Goal: Transaction & Acquisition: Purchase product/service

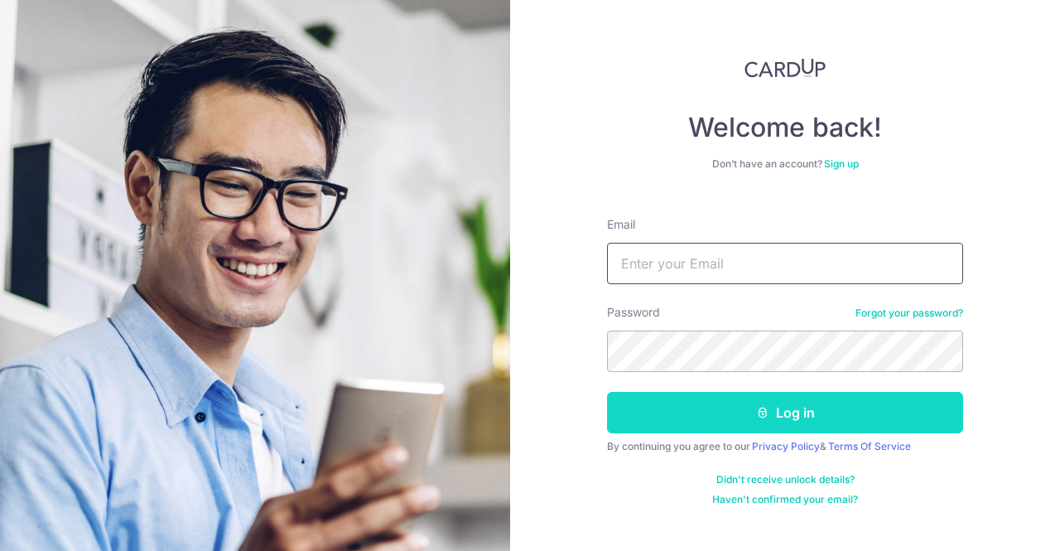
type input "[EMAIL_ADDRESS][DOMAIN_NAME]"
click at [876, 423] on button "Log in" at bounding box center [785, 412] width 356 height 41
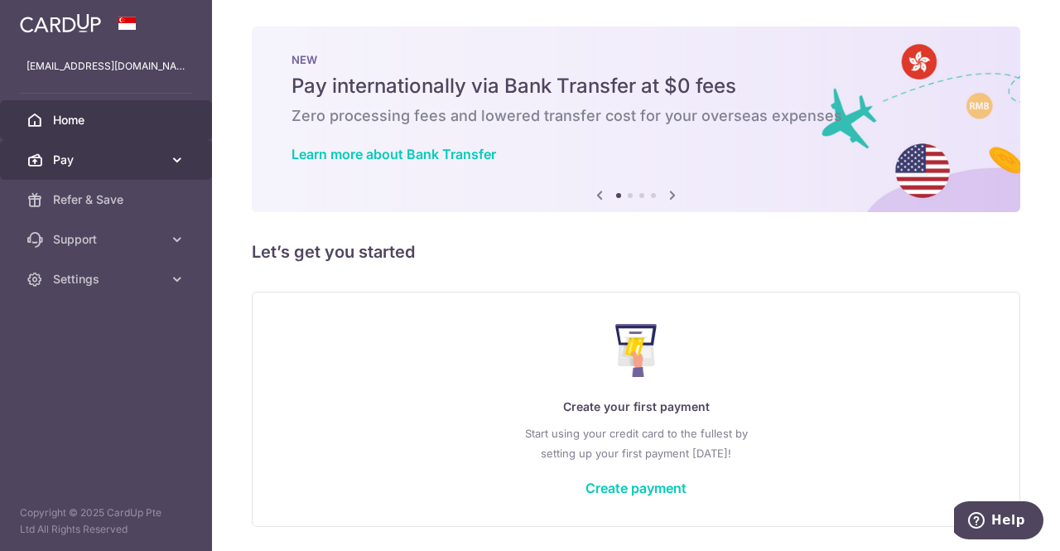
click at [157, 164] on span "Pay" at bounding box center [107, 160] width 109 height 17
click at [99, 170] on link "Pay" at bounding box center [106, 160] width 212 height 40
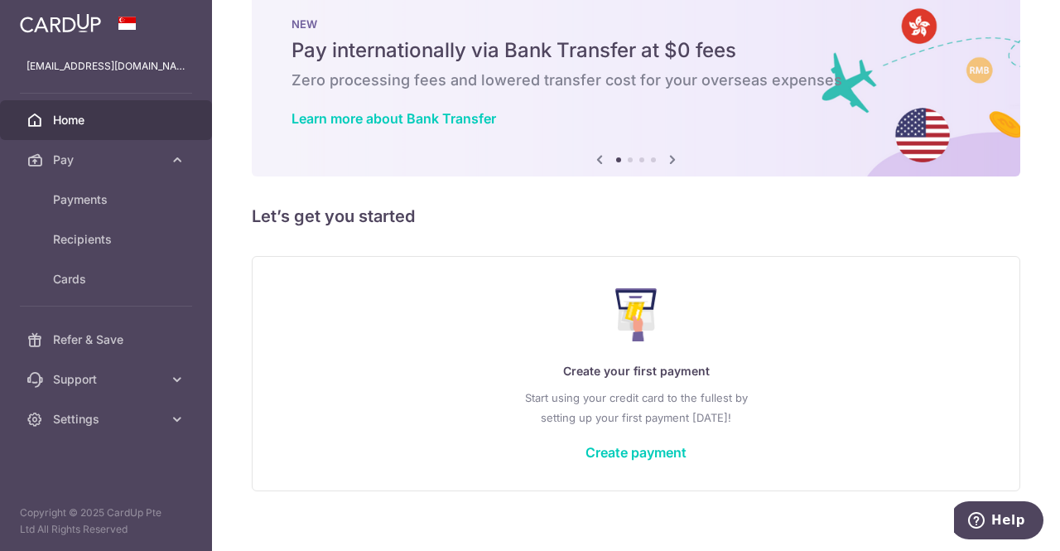
scroll to position [53, 0]
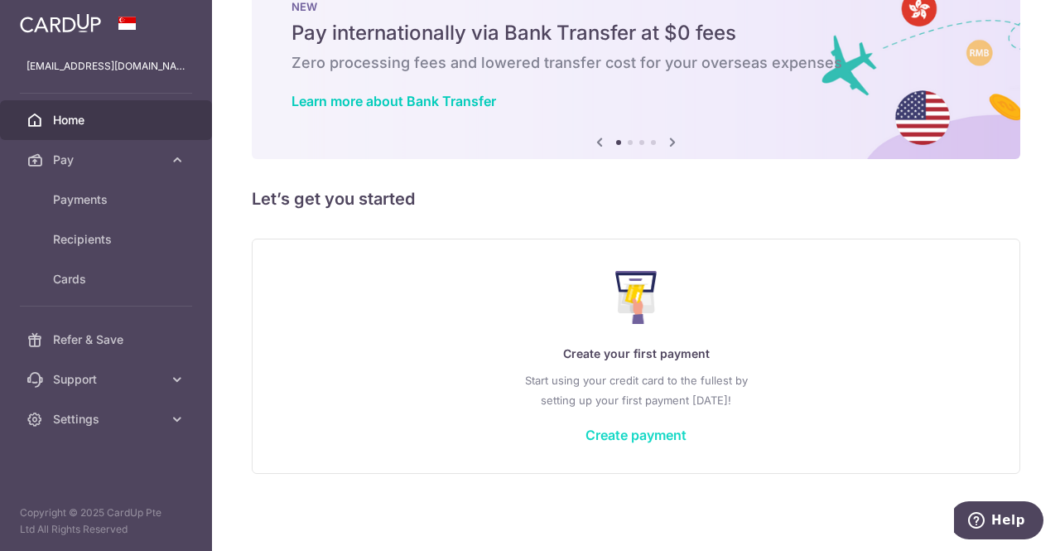
click at [633, 438] on link "Create payment" at bounding box center [636, 435] width 101 height 17
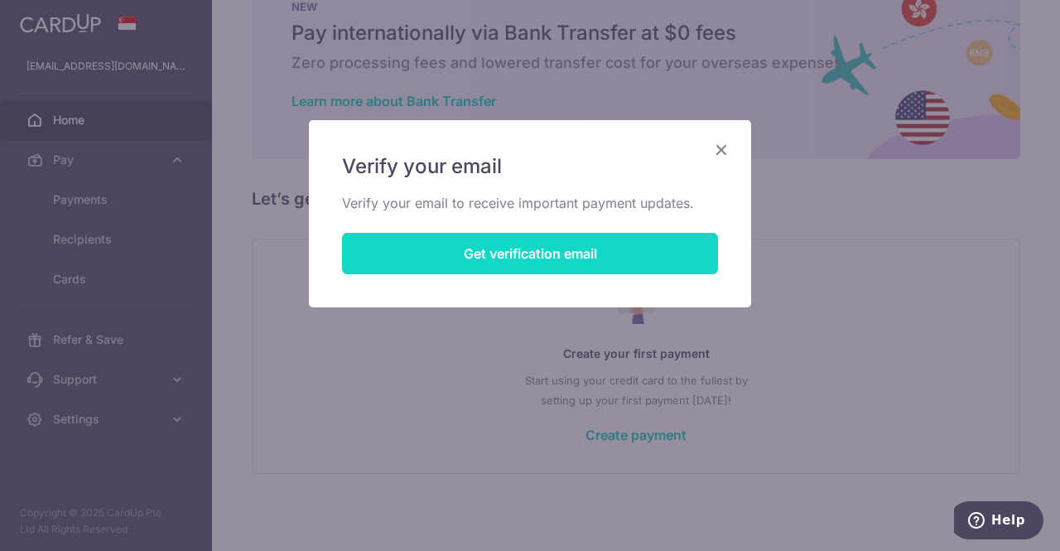
click at [582, 252] on button "Get verification email" at bounding box center [530, 253] width 376 height 41
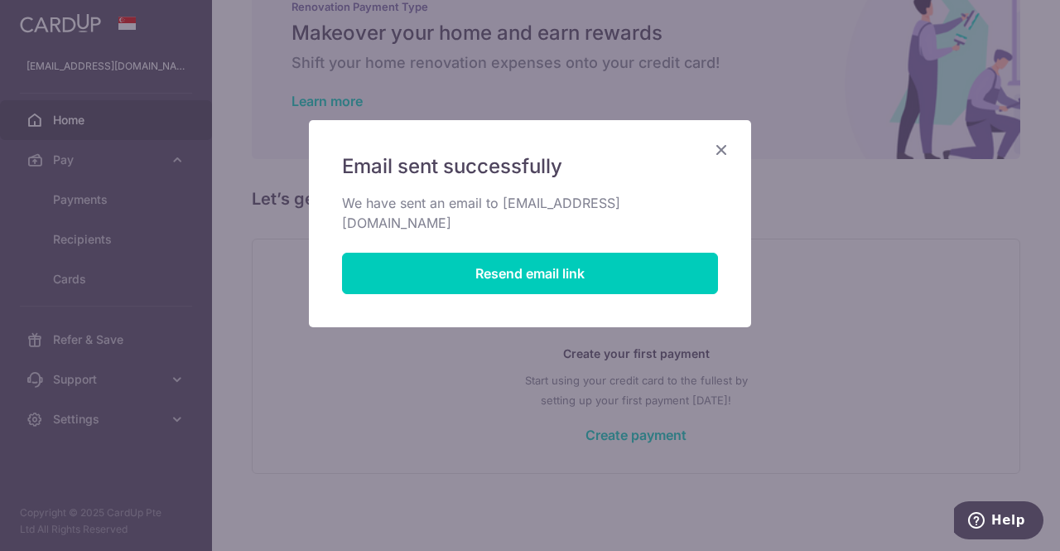
click at [727, 143] on icon "Close" at bounding box center [722, 149] width 20 height 21
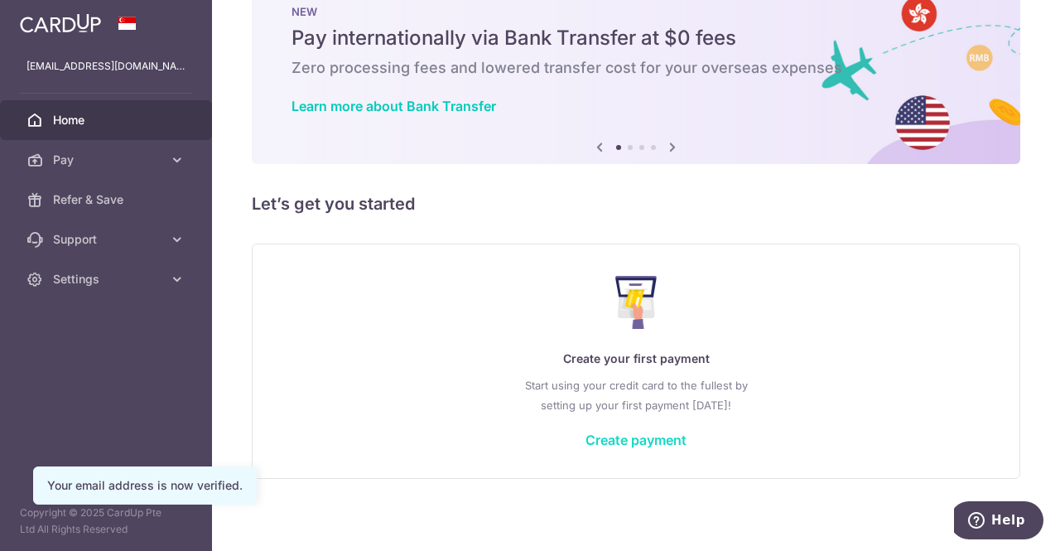
scroll to position [53, 0]
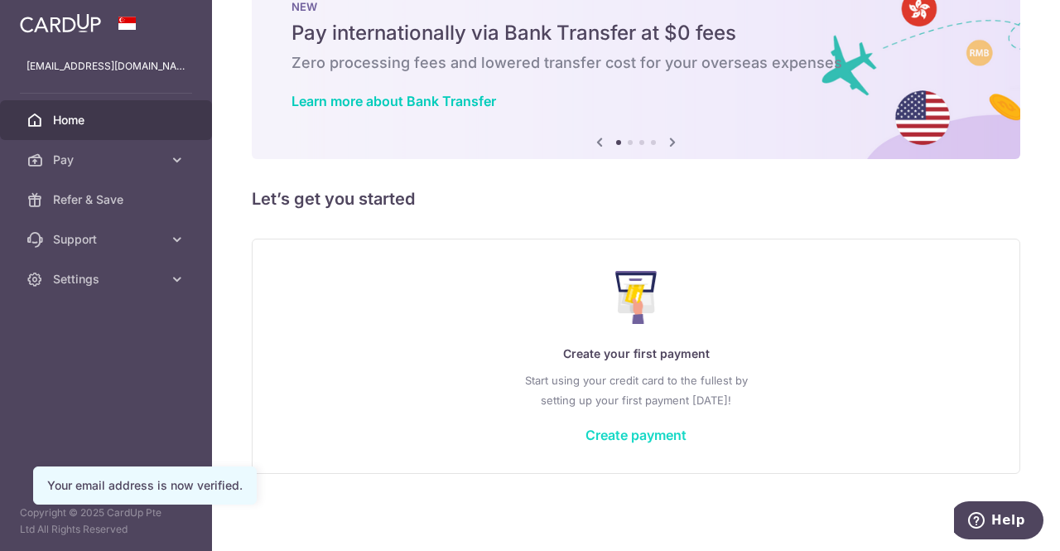
click at [645, 438] on link "Create payment" at bounding box center [636, 435] width 101 height 17
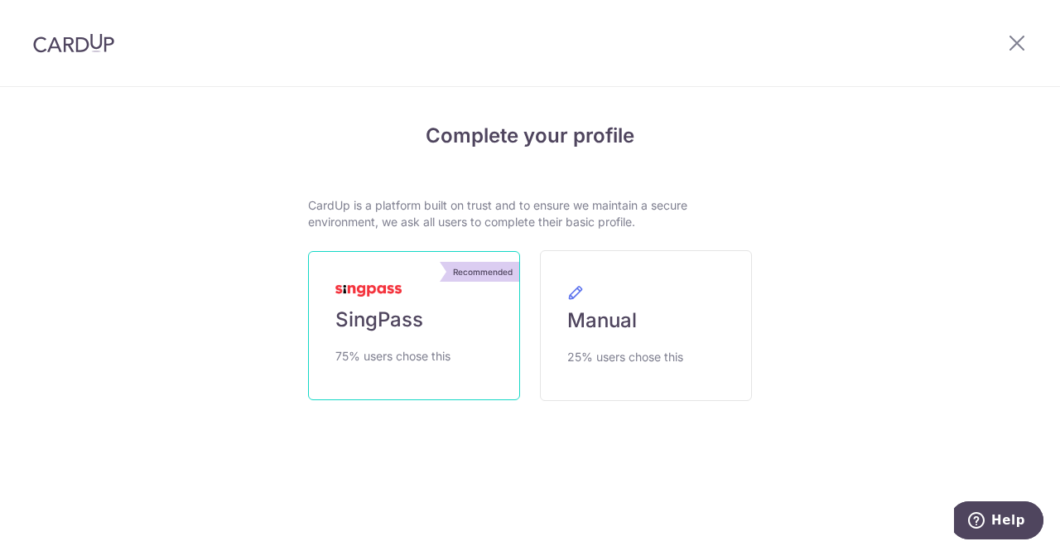
click at [409, 339] on link "Recommended SingPass 75% users chose this" at bounding box center [414, 325] width 212 height 149
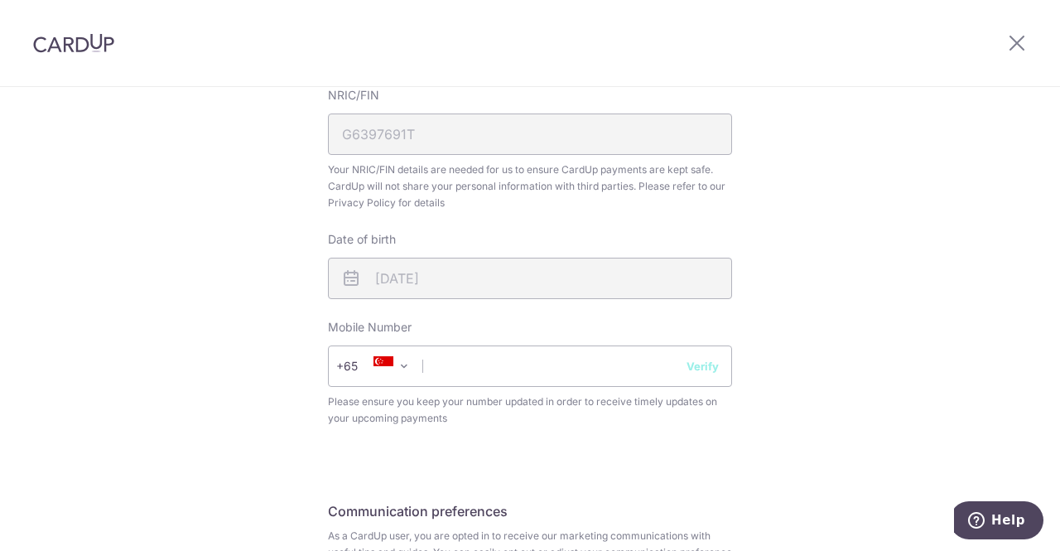
scroll to position [580, 0]
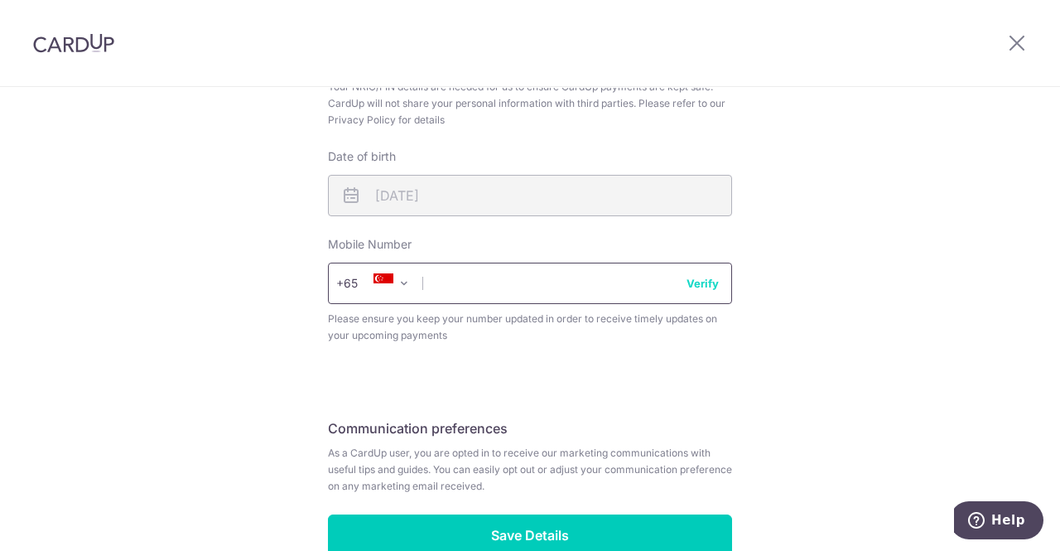
click at [543, 268] on input "text" at bounding box center [530, 283] width 404 height 41
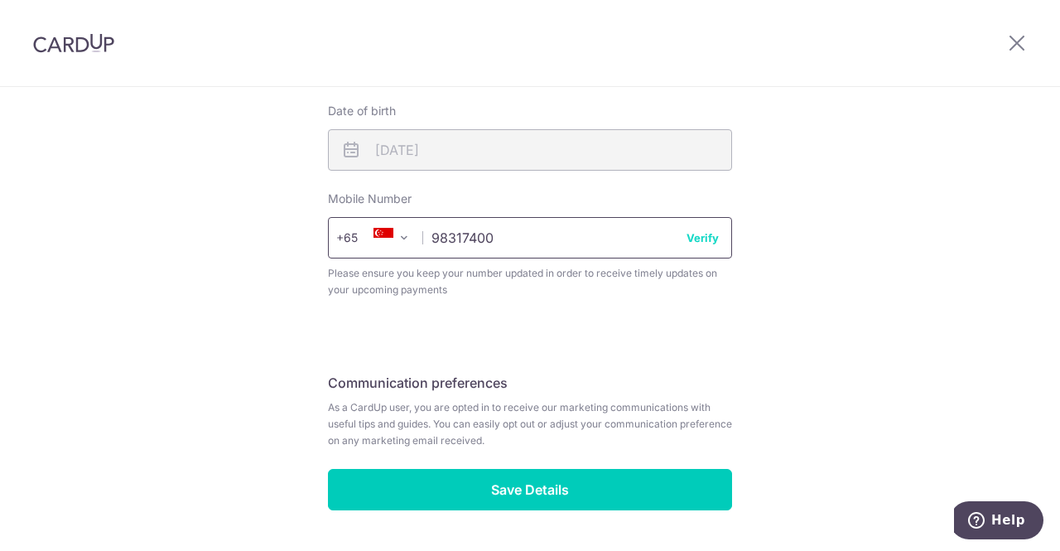
scroll to position [663, 0]
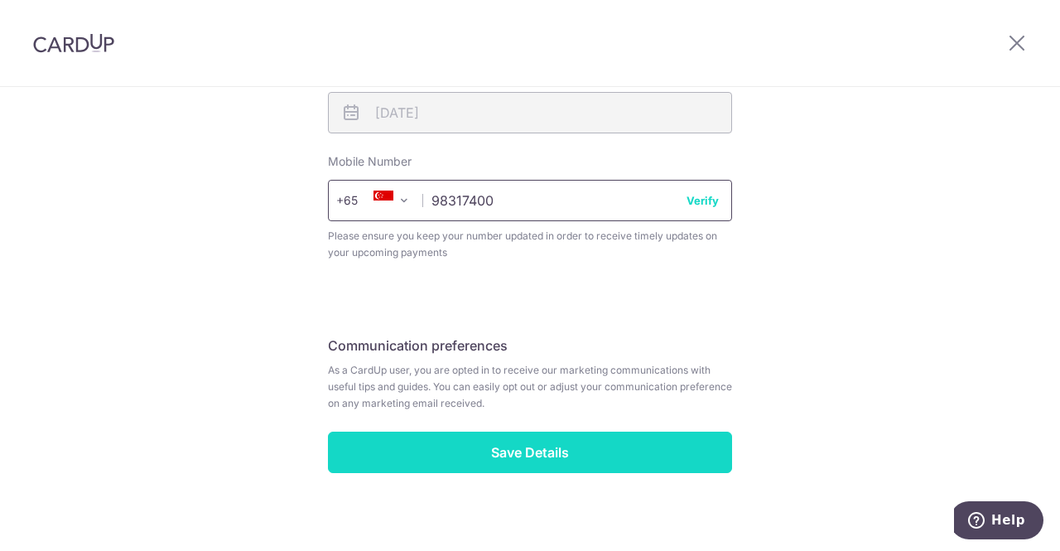
type input "98317400"
click at [659, 445] on input "Save Details" at bounding box center [530, 452] width 404 height 41
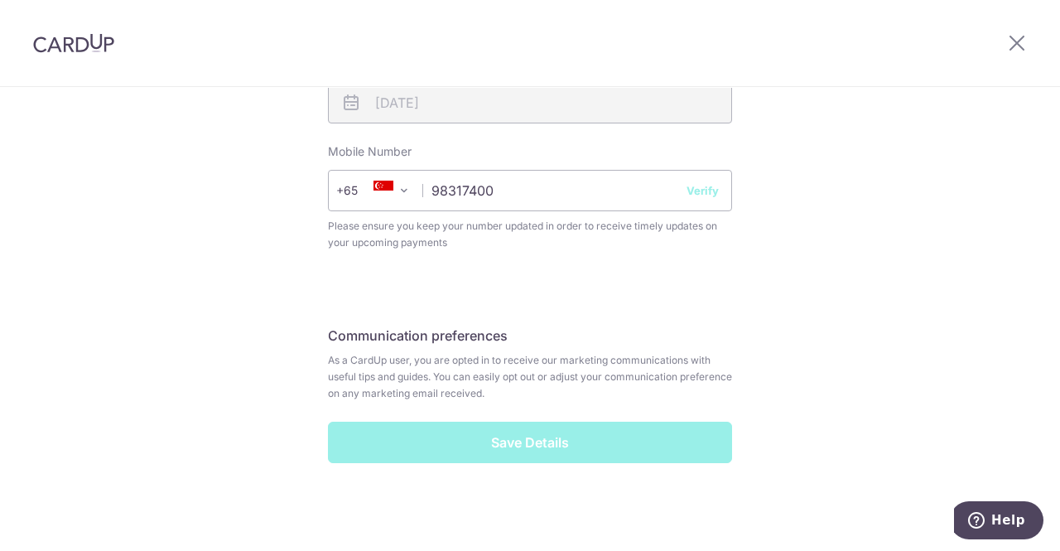
scroll to position [675, 0]
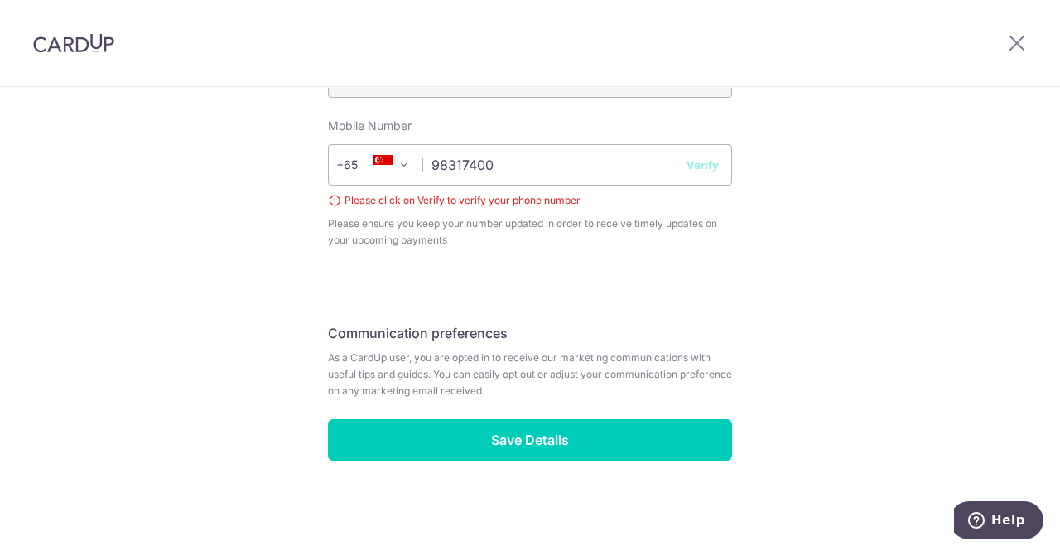
click at [698, 172] on button "Verify" at bounding box center [703, 165] width 32 height 17
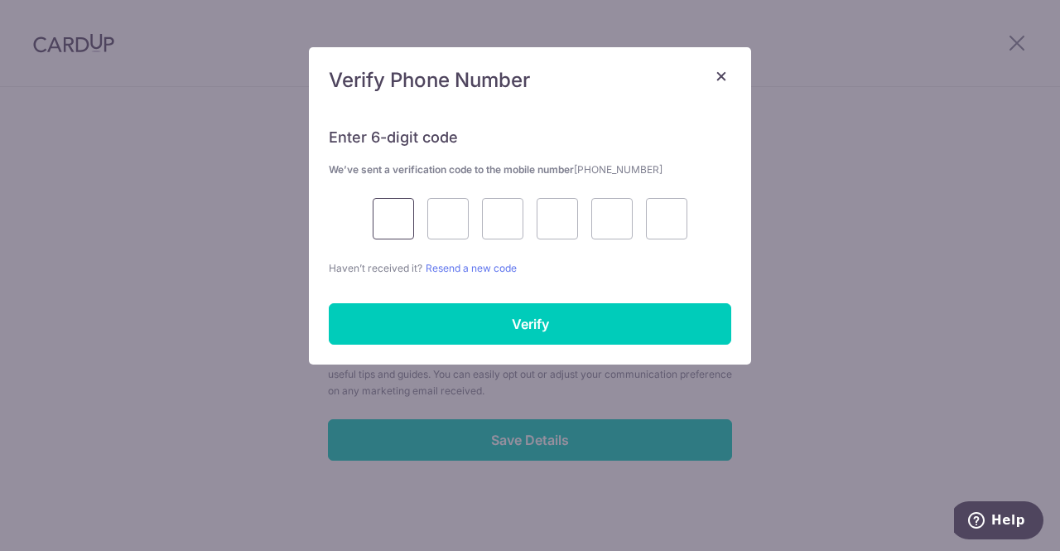
click at [401, 227] on input "text" at bounding box center [393, 218] width 41 height 41
type input "9"
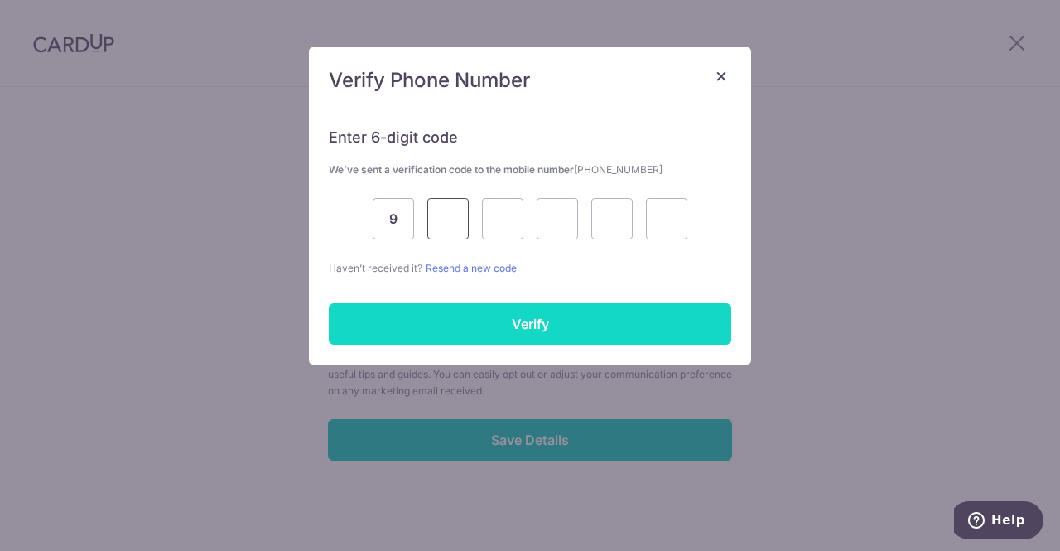
type input "1"
type input "6"
type input "8"
type input "7"
type input "1"
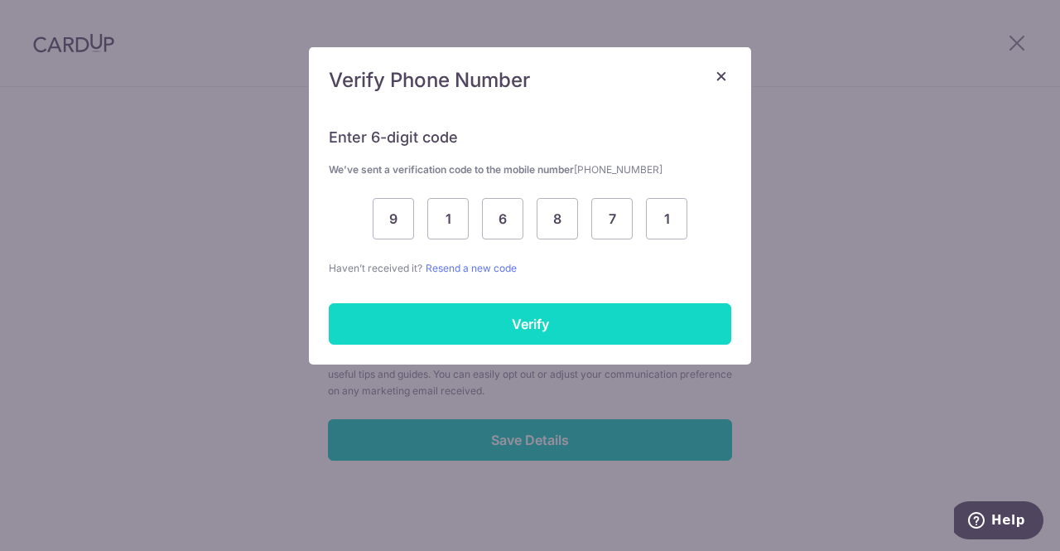
click at [462, 316] on input "Verify" at bounding box center [530, 323] width 403 height 41
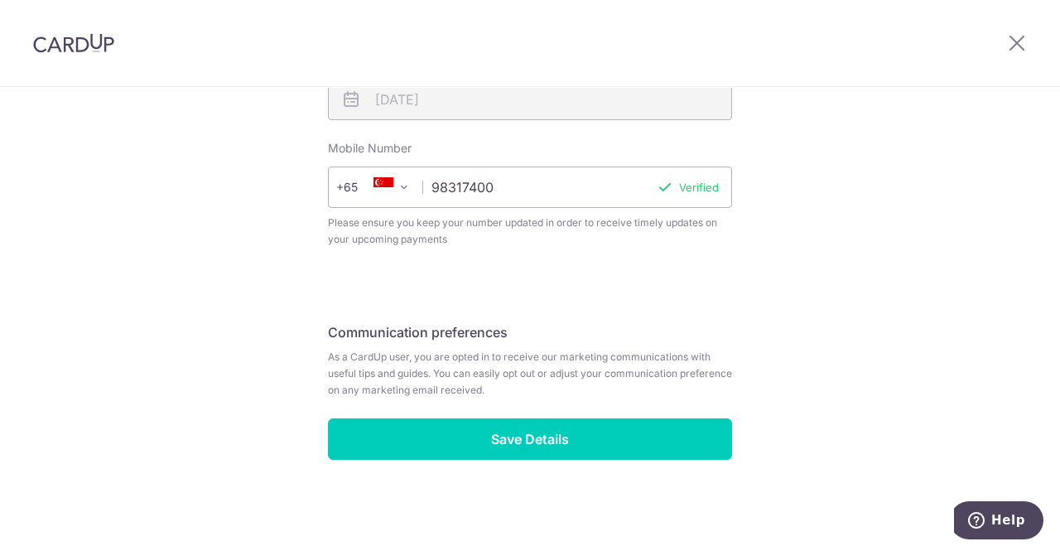
scroll to position [675, 0]
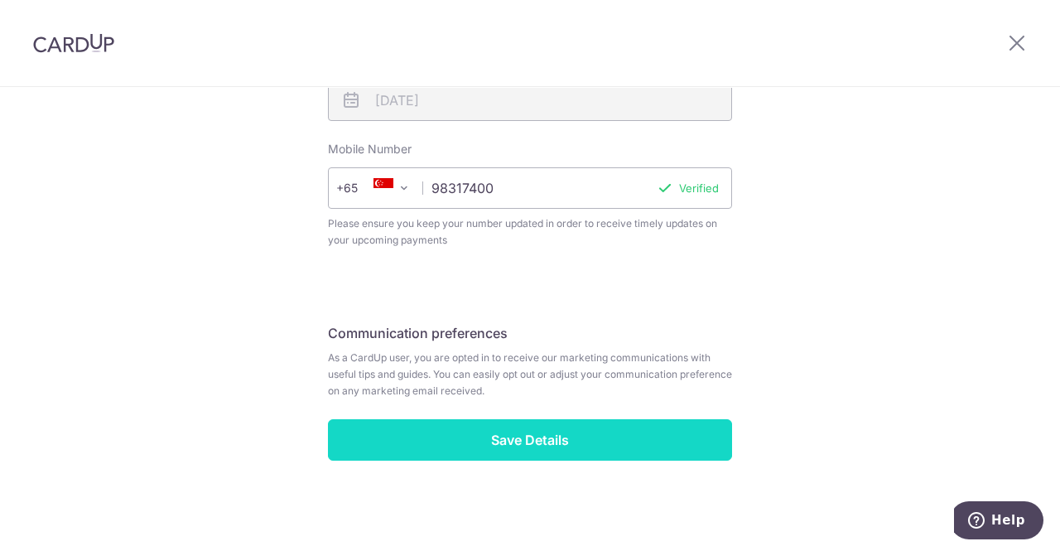
click at [519, 426] on input "Save Details" at bounding box center [530, 439] width 404 height 41
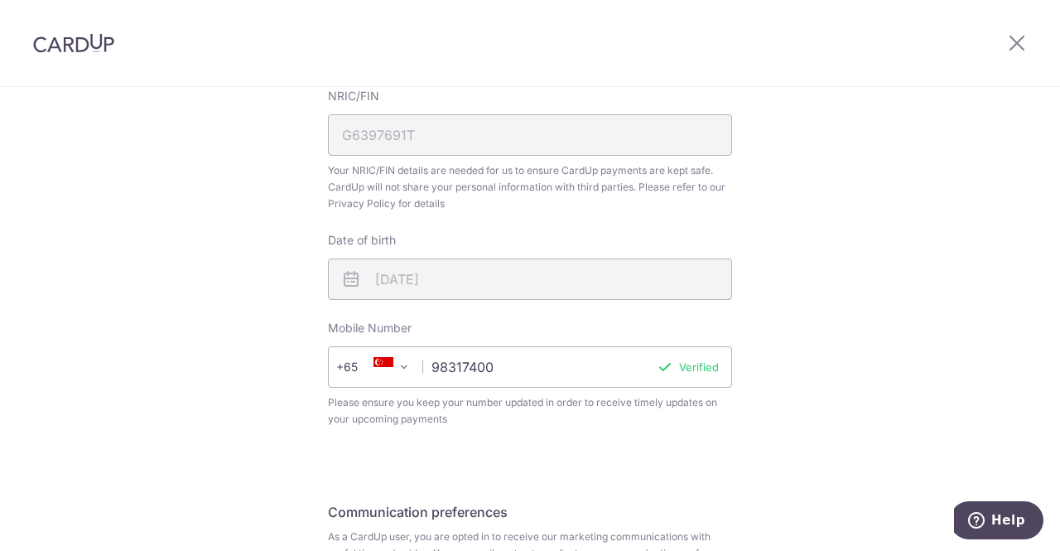
scroll to position [497, 0]
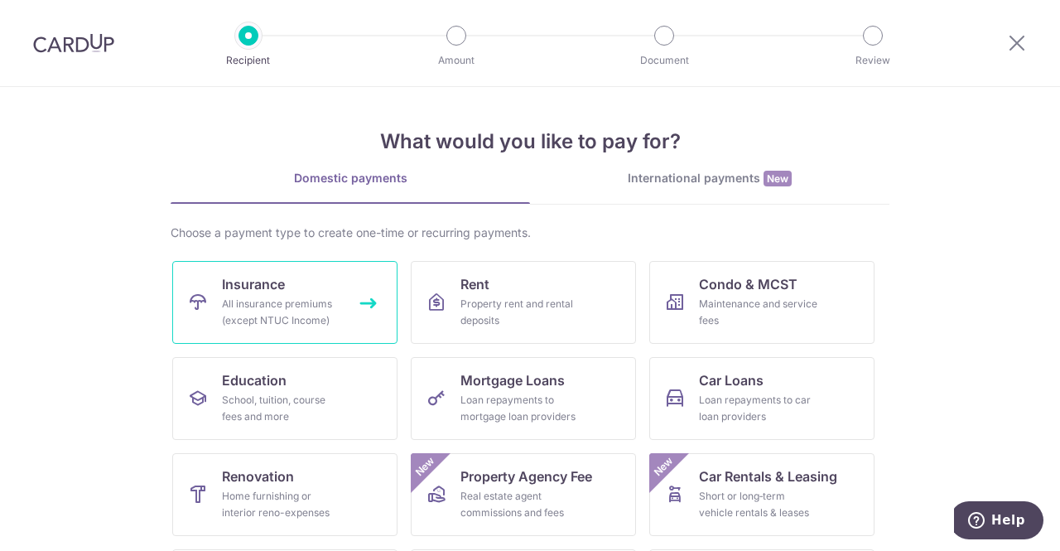
click at [310, 305] on div "All insurance premiums (except NTUC Income)" at bounding box center [281, 312] width 119 height 33
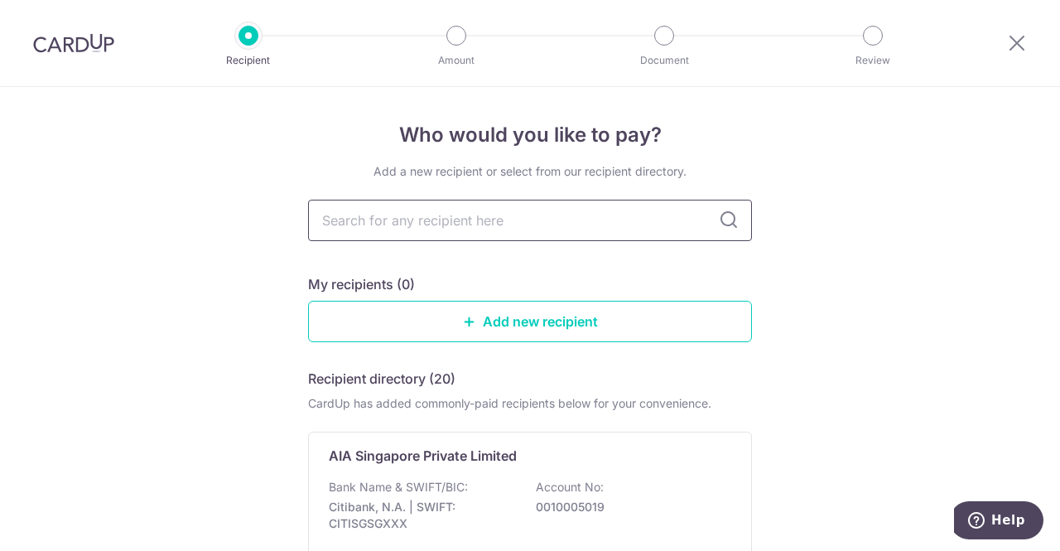
click at [648, 236] on input "text" at bounding box center [530, 220] width 444 height 41
type input "aia"
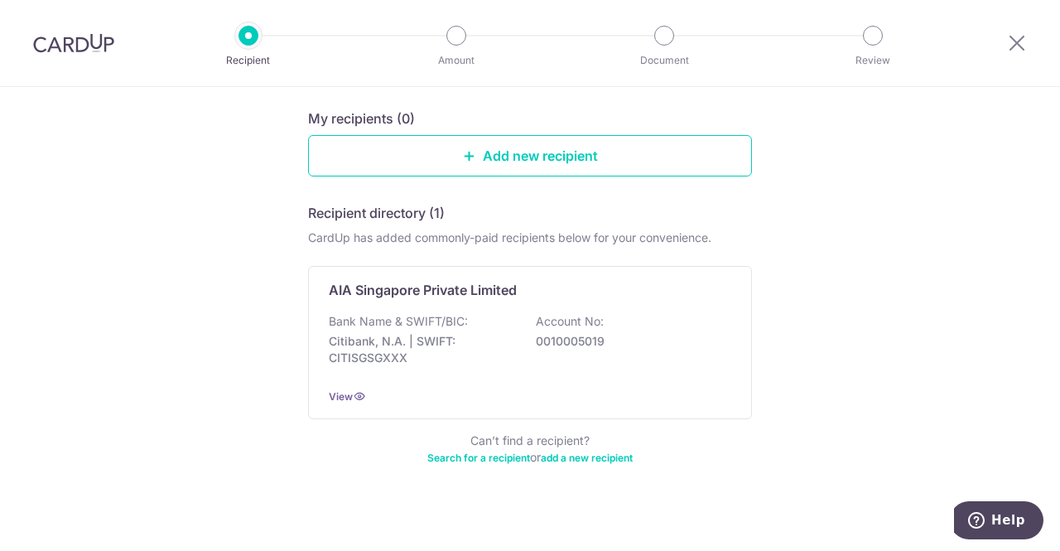
scroll to position [125, 0]
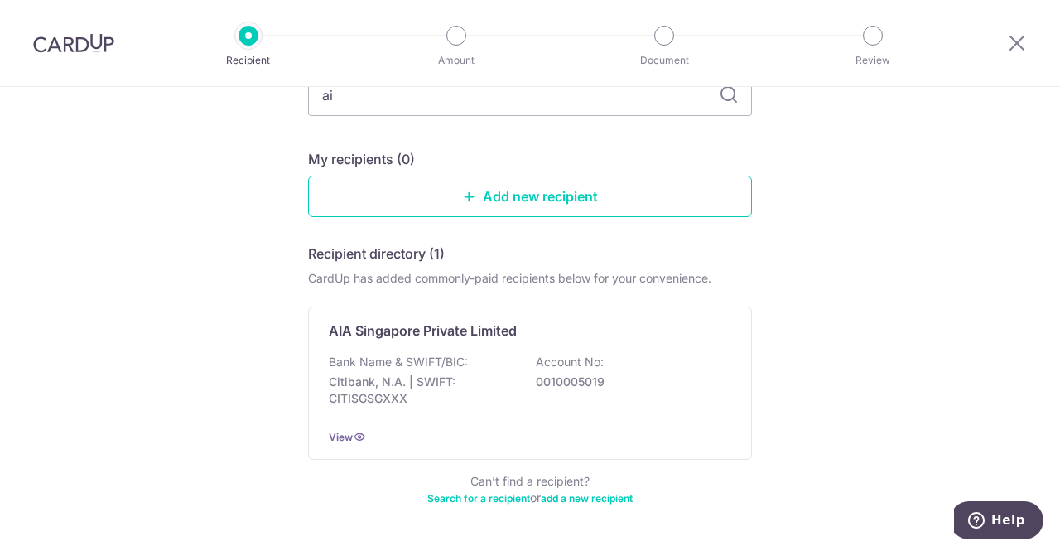
type input "a"
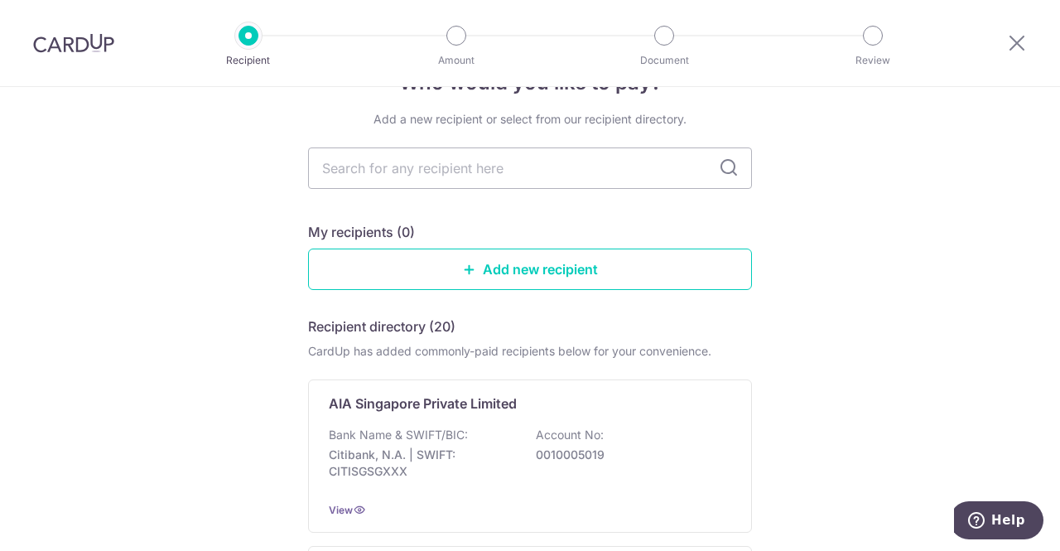
scroll to position [0, 0]
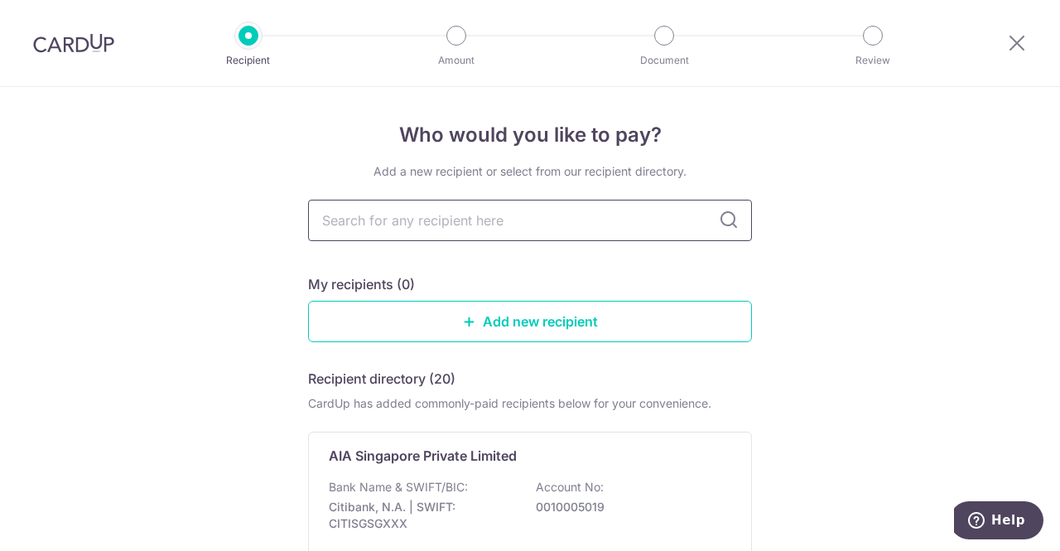
click at [536, 228] on input "text" at bounding box center [530, 220] width 444 height 41
type input "AIA"
click at [731, 221] on icon at bounding box center [729, 220] width 20 height 20
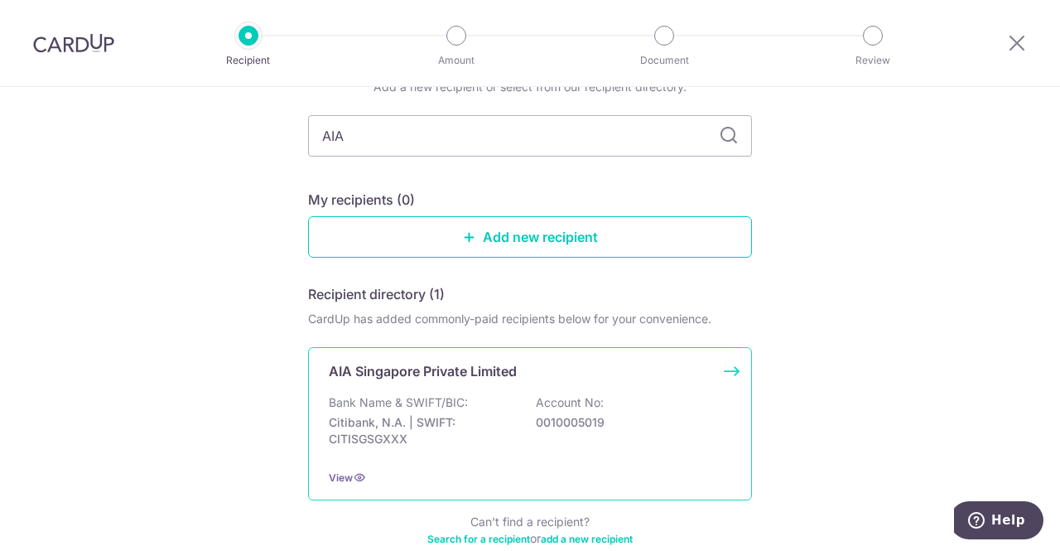
scroll to position [166, 0]
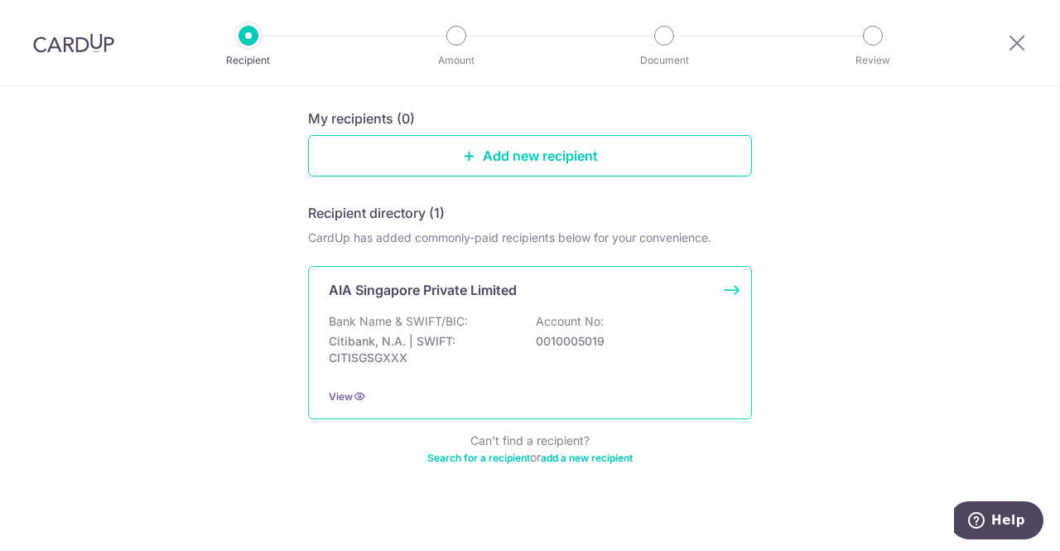
click at [537, 347] on p "0010005019" at bounding box center [629, 341] width 186 height 17
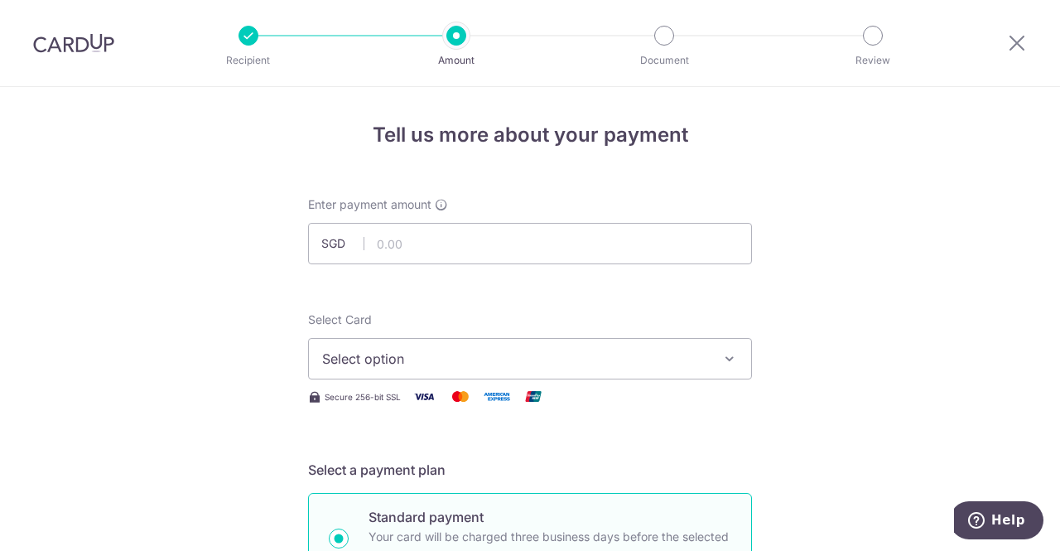
click at [427, 354] on span "Select option" at bounding box center [515, 359] width 386 height 20
click at [499, 249] on input "text" at bounding box center [530, 243] width 444 height 41
type input "1,576.00"
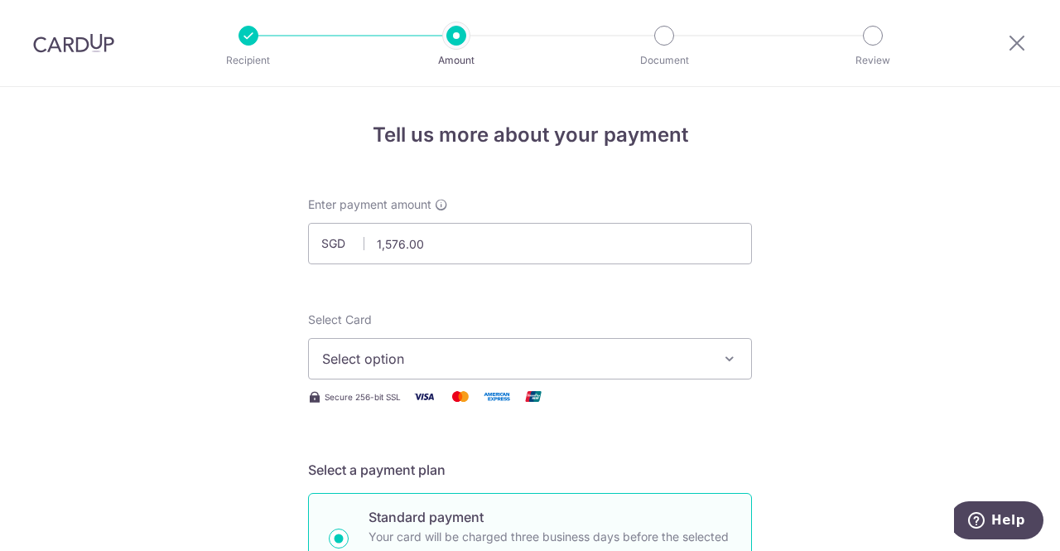
click at [712, 365] on button "Select option" at bounding box center [530, 358] width 444 height 41
click at [447, 398] on span "Add credit card" at bounding box center [545, 405] width 386 height 17
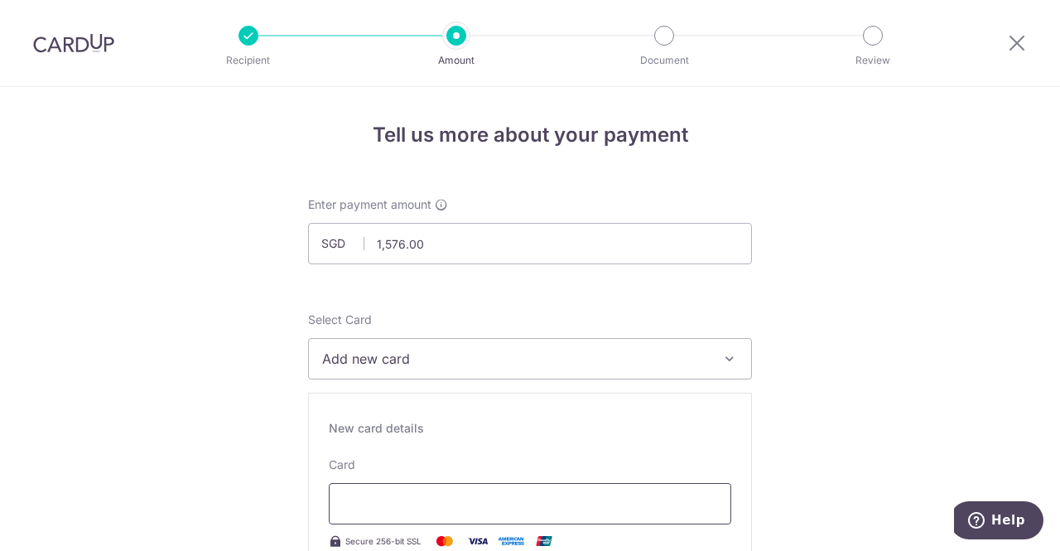
click at [518, 518] on div at bounding box center [530, 503] width 403 height 41
click at [657, 356] on span "Add new card" at bounding box center [515, 359] width 386 height 20
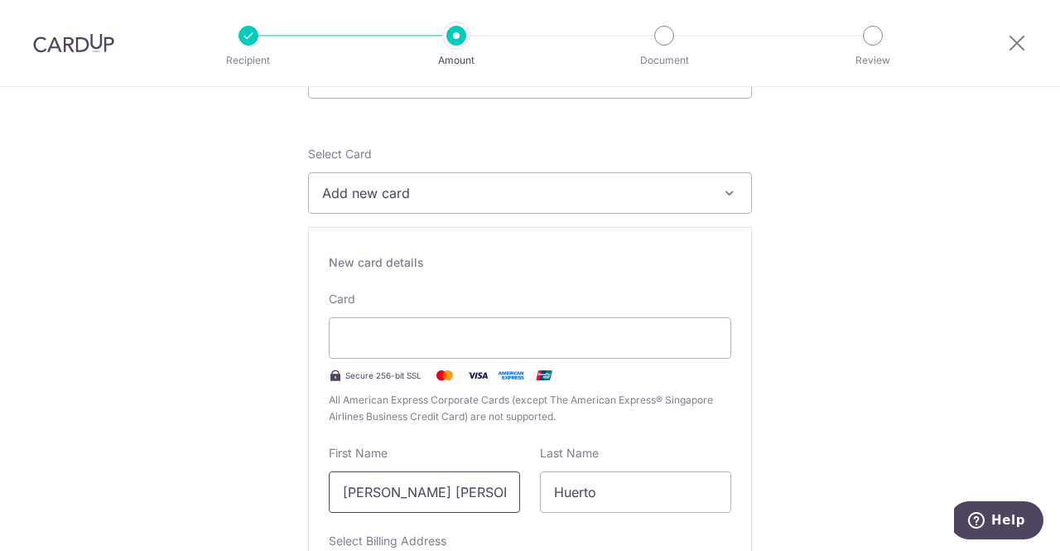
scroll to position [331, 0]
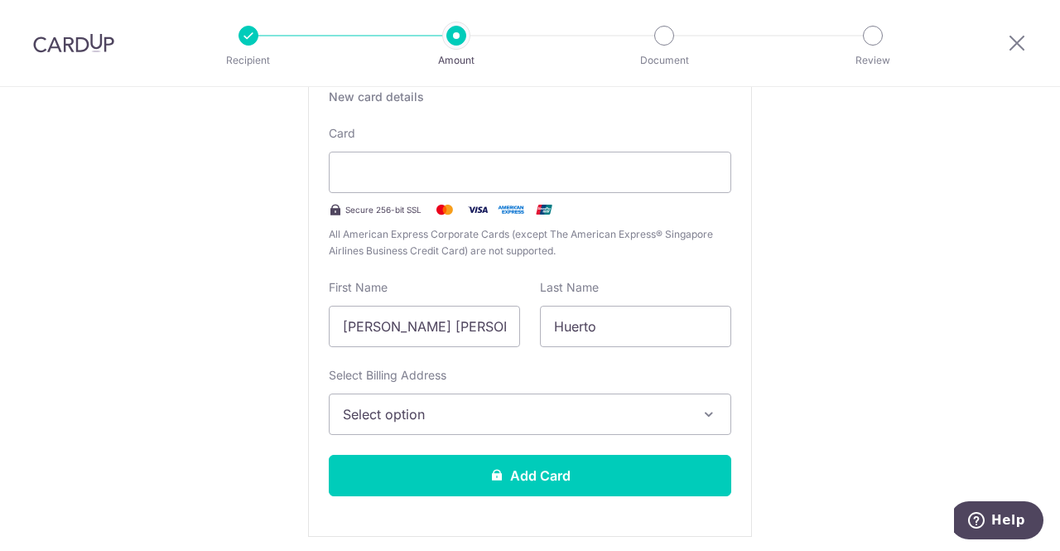
click at [450, 423] on button "Select option" at bounding box center [530, 413] width 403 height 41
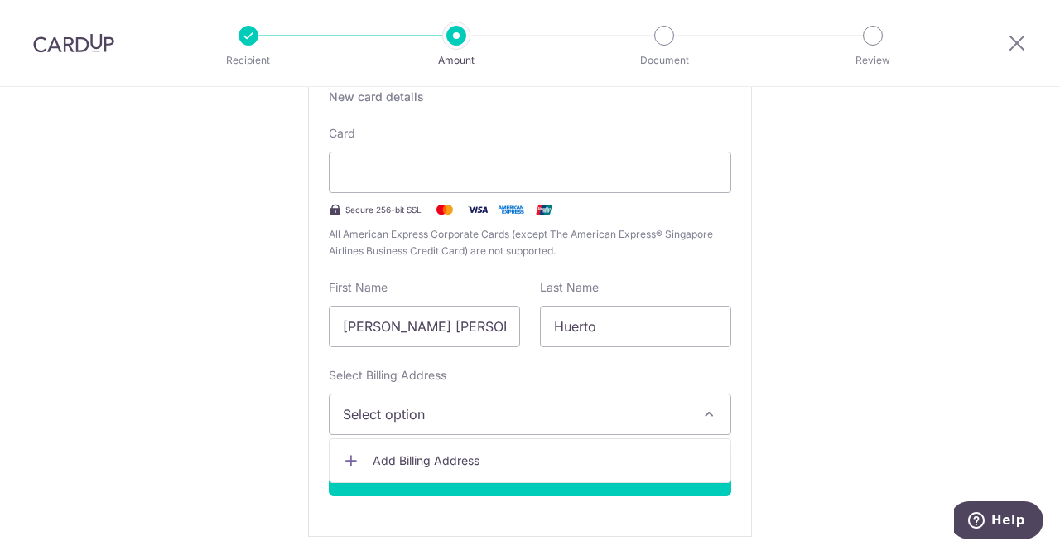
click at [487, 457] on span "Add Billing Address" at bounding box center [545, 460] width 345 height 17
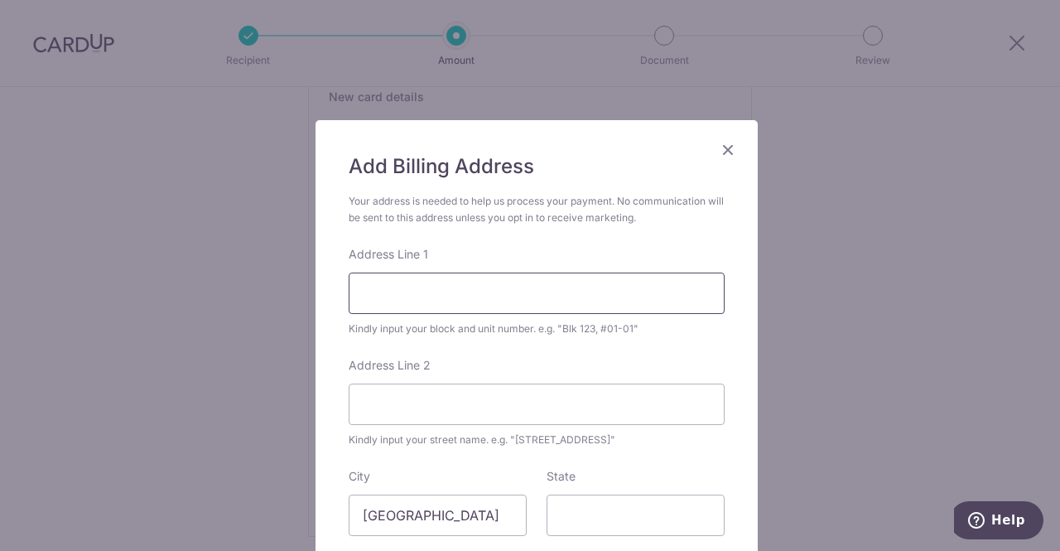
click at [476, 281] on input "Address Line 1" at bounding box center [537, 293] width 376 height 41
type input "309A Ang Mo Kio Street 31"
type input "#13-345"
type input "Singapore"
type input "562309"
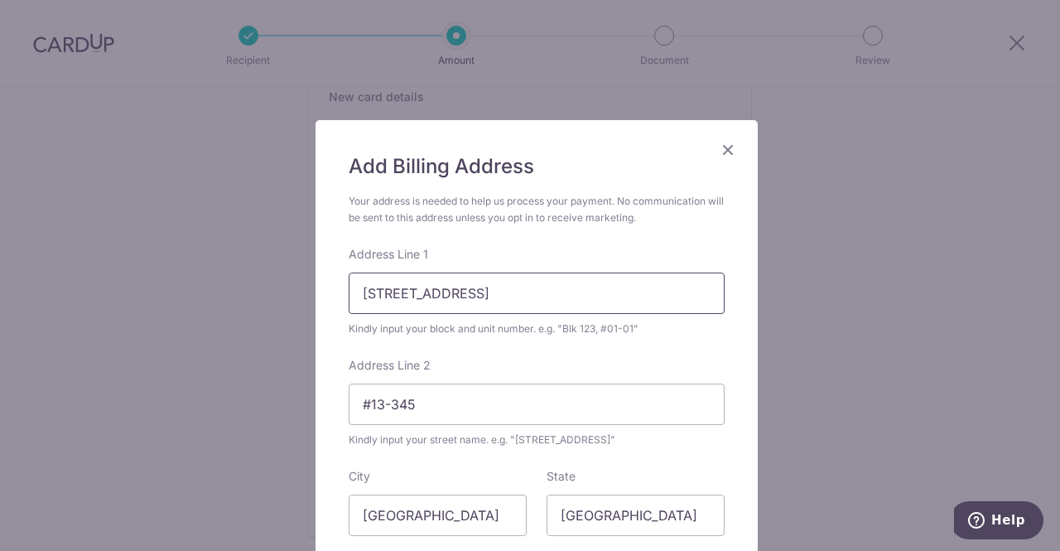
scroll to position [286, 0]
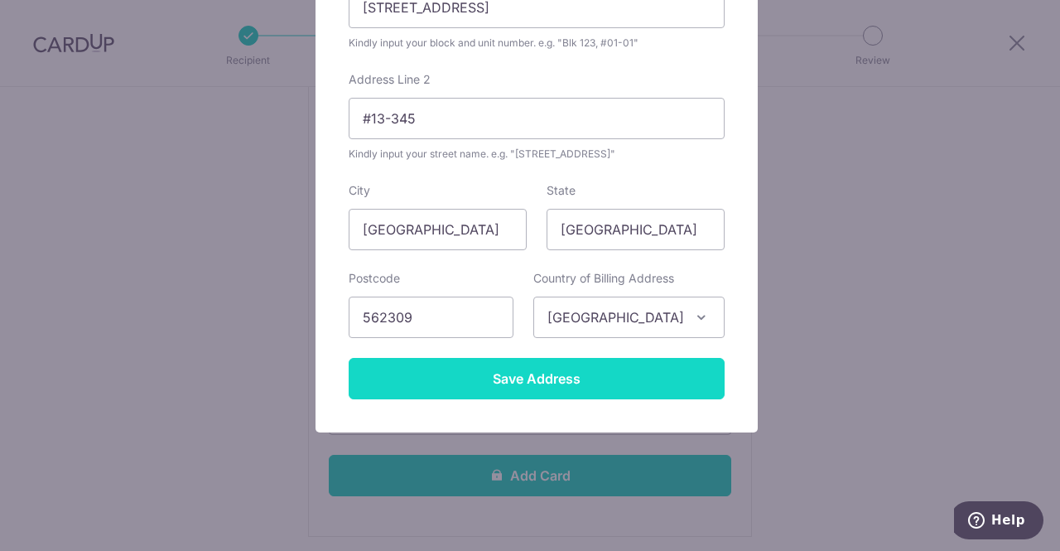
click at [537, 380] on input "Save Address" at bounding box center [537, 378] width 376 height 41
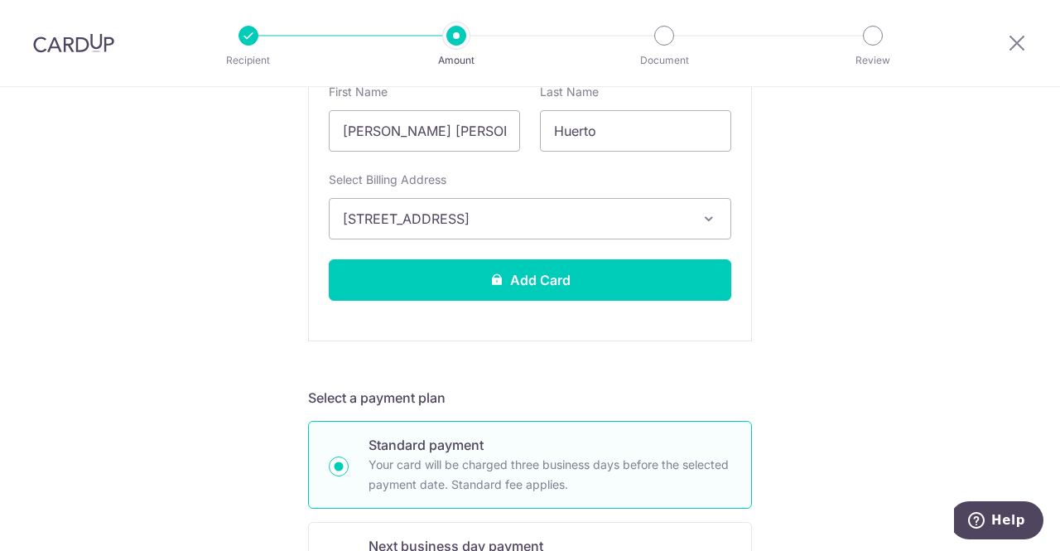
scroll to position [580, 0]
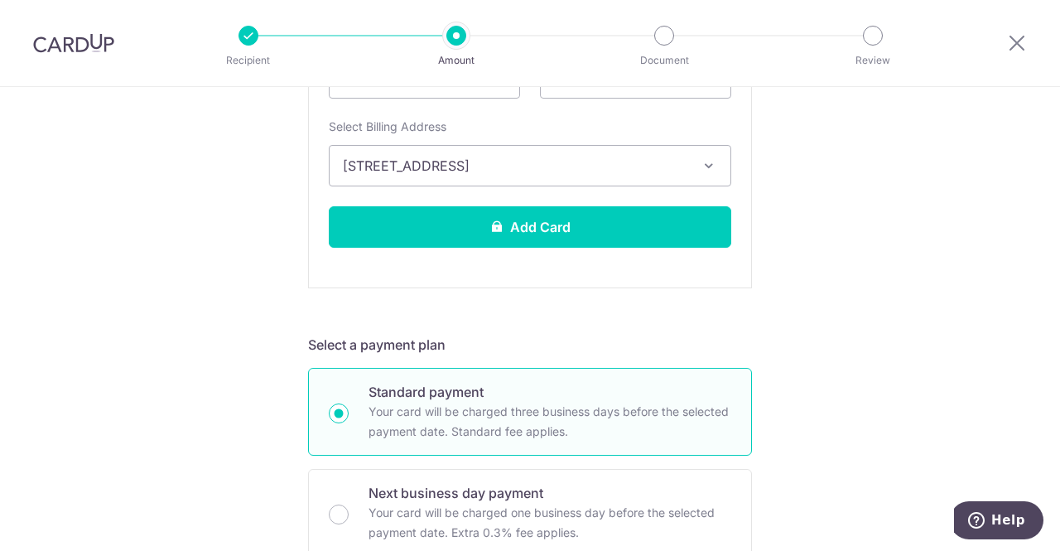
click at [712, 164] on icon "button" at bounding box center [709, 165] width 17 height 17
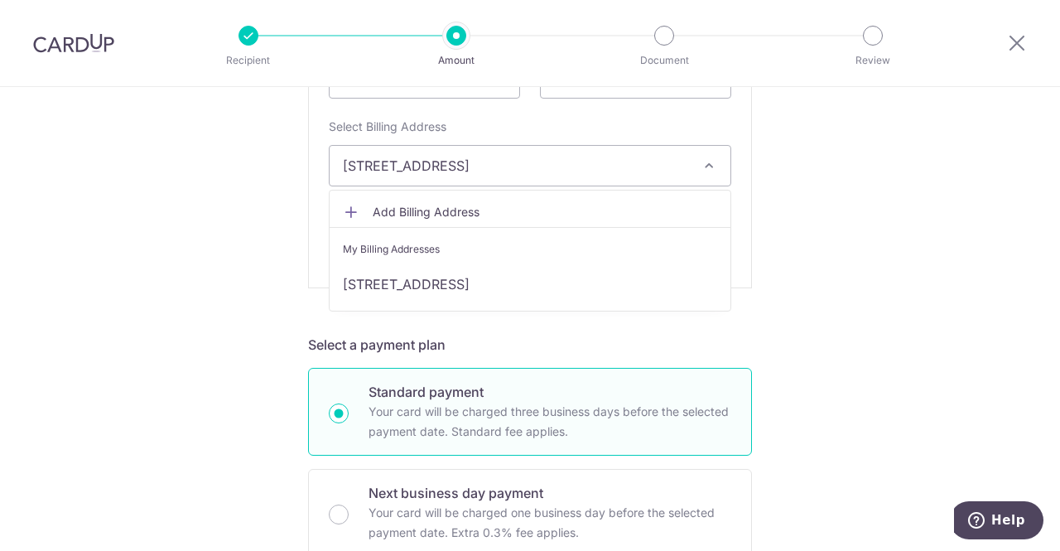
click at [816, 183] on div "Tell us more about your payment Enter payment amount SGD 1,576.00 1576.00 Selec…" at bounding box center [530, 483] width 1060 height 1953
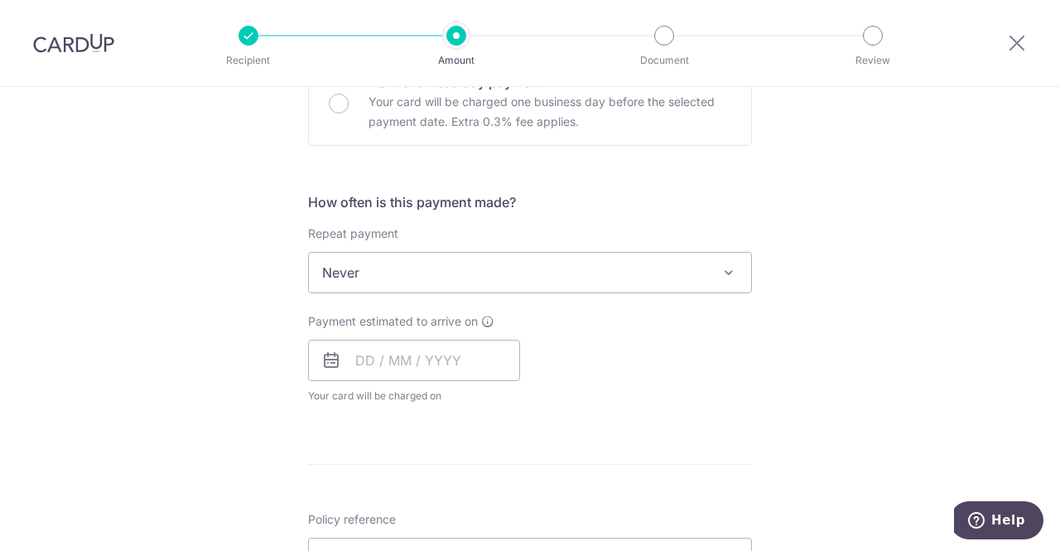
scroll to position [994, 0]
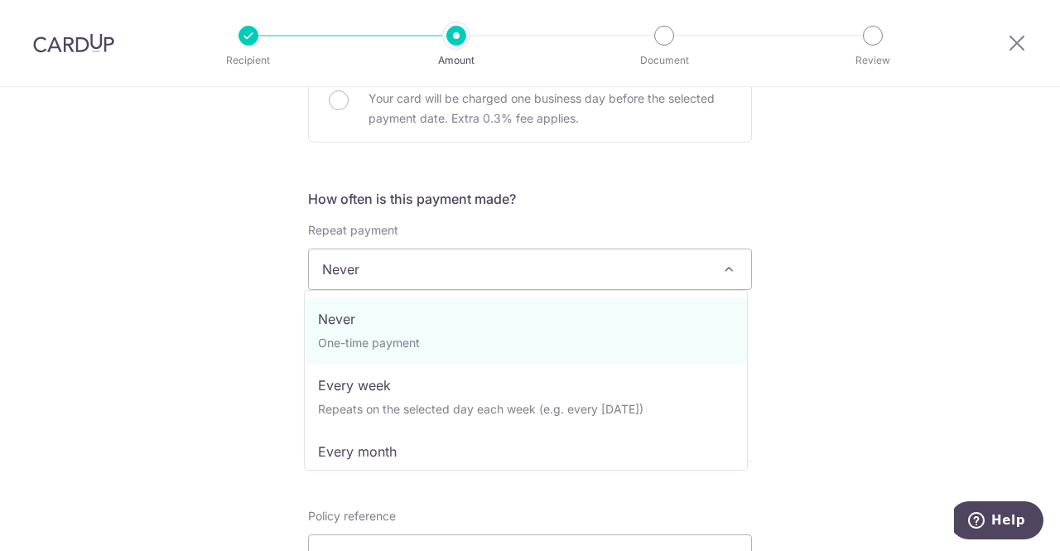
click at [675, 268] on span "Never" at bounding box center [530, 269] width 442 height 40
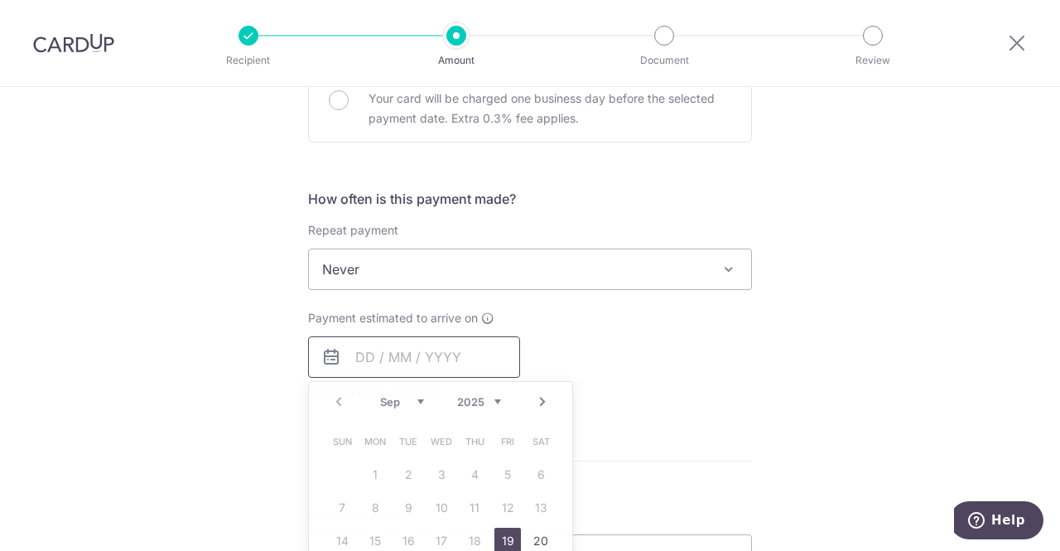
click at [487, 354] on input "text" at bounding box center [414, 356] width 212 height 41
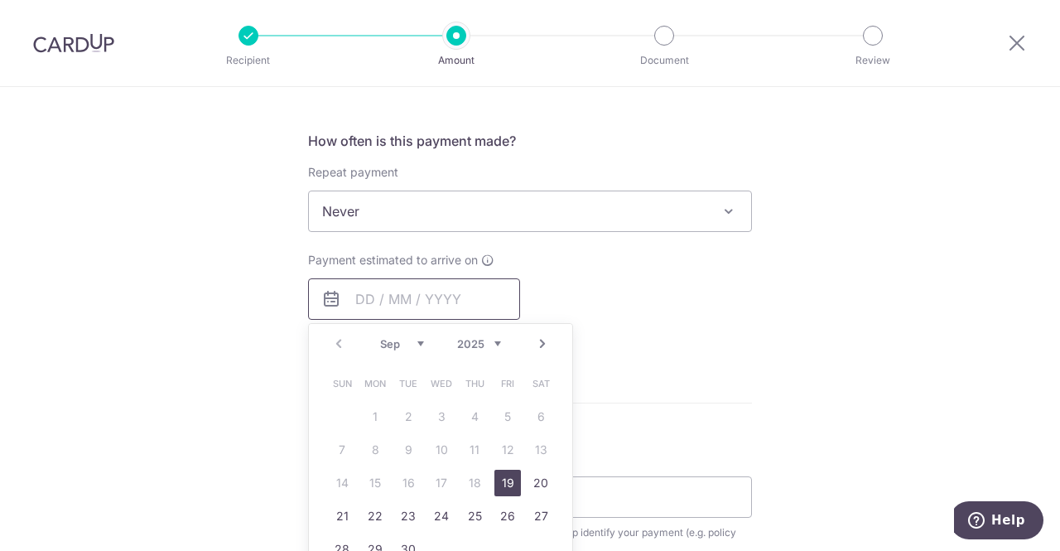
scroll to position [1077, 0]
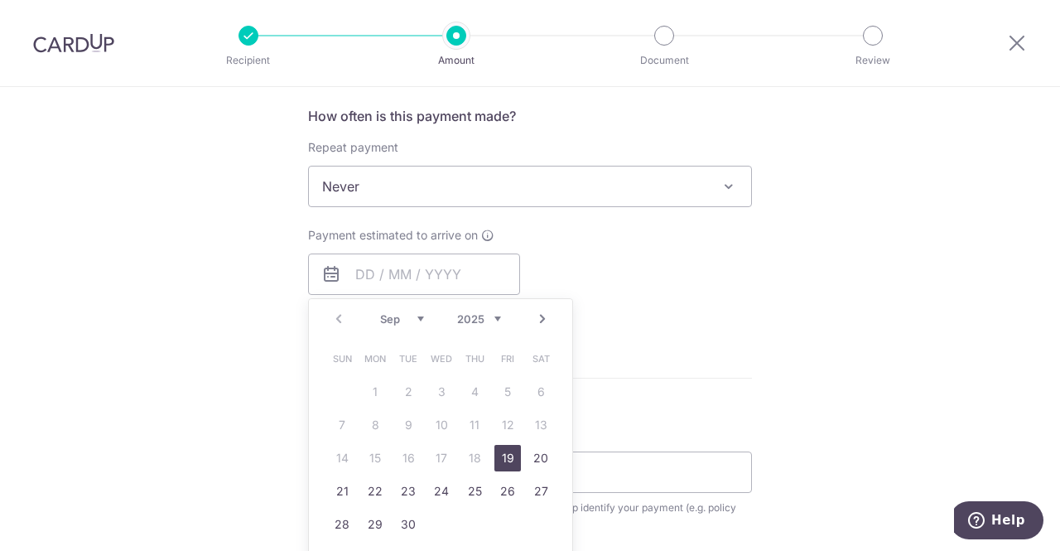
click at [676, 359] on form "Enter payment amount SGD 1,576.00 1576.00 Select Card Add new card Add credit c…" at bounding box center [530, 2] width 444 height 1766
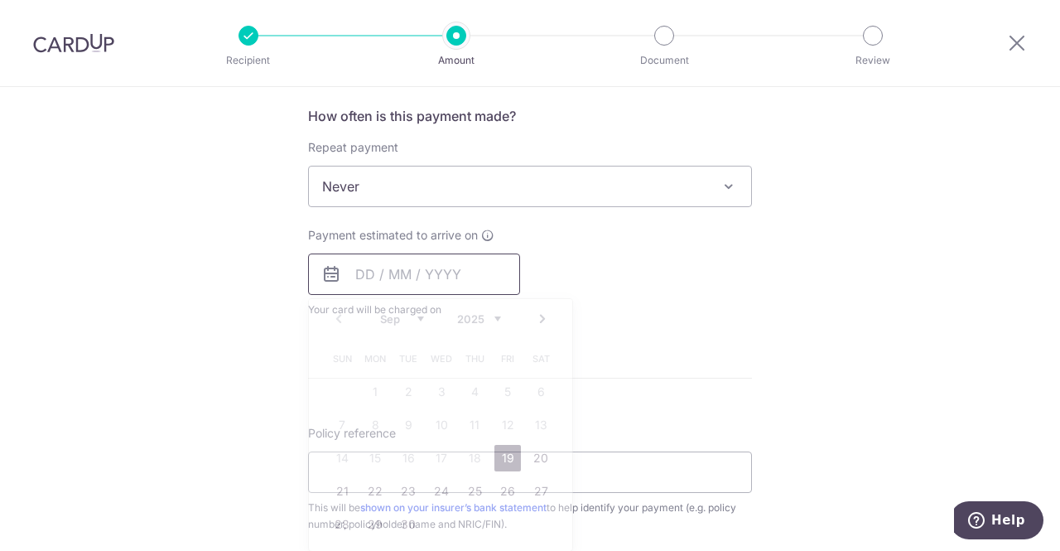
click at [489, 274] on input "text" at bounding box center [414, 273] width 212 height 41
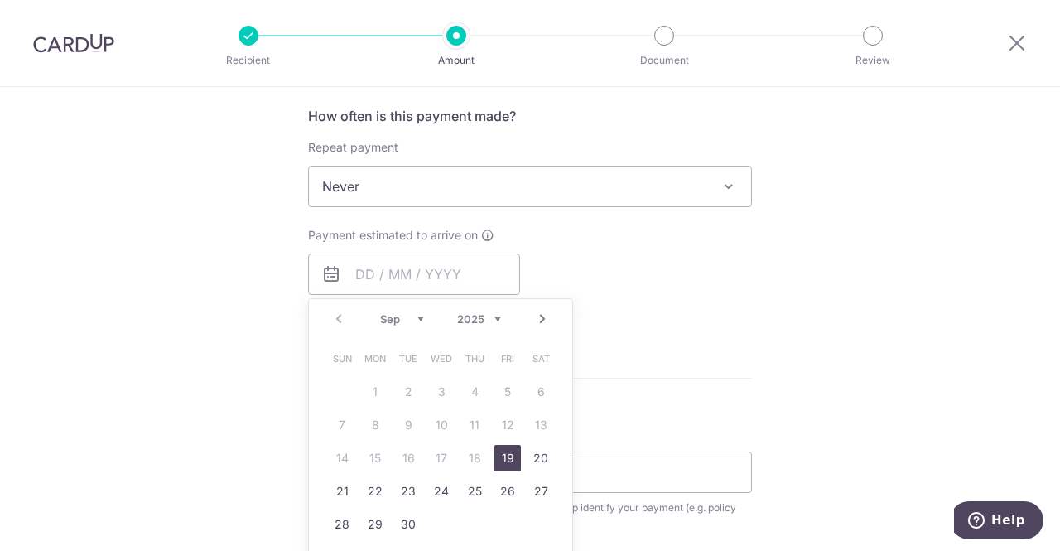
click at [502, 456] on link "19" at bounding box center [508, 458] width 27 height 27
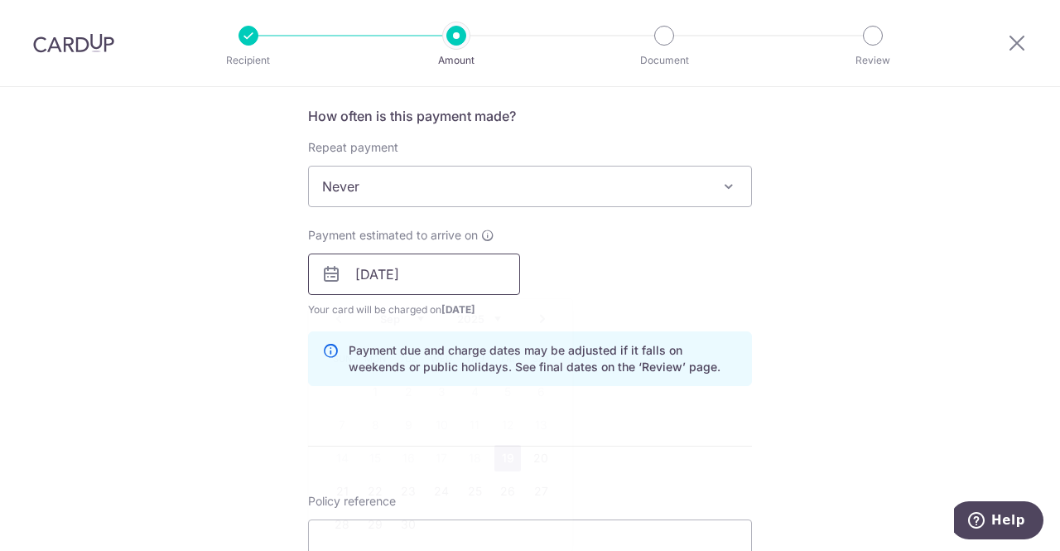
click at [485, 271] on input "19/09/2025" at bounding box center [414, 273] width 212 height 41
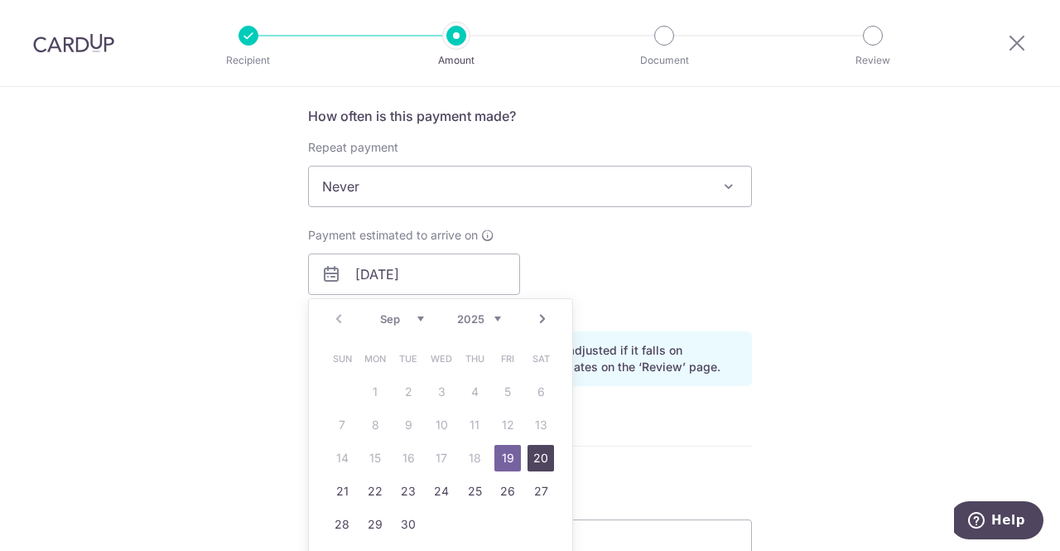
click at [535, 456] on link "20" at bounding box center [541, 458] width 27 height 27
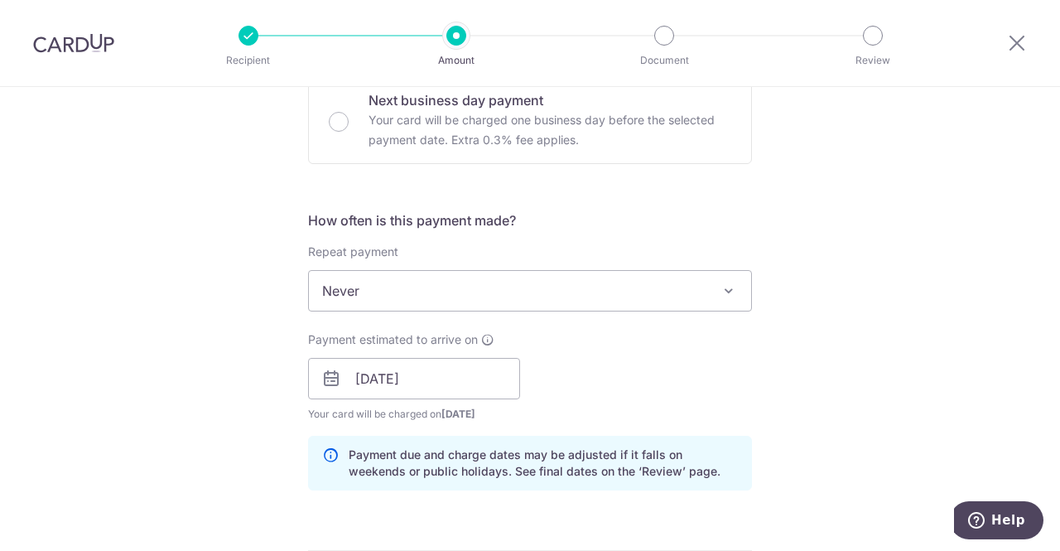
scroll to position [994, 0]
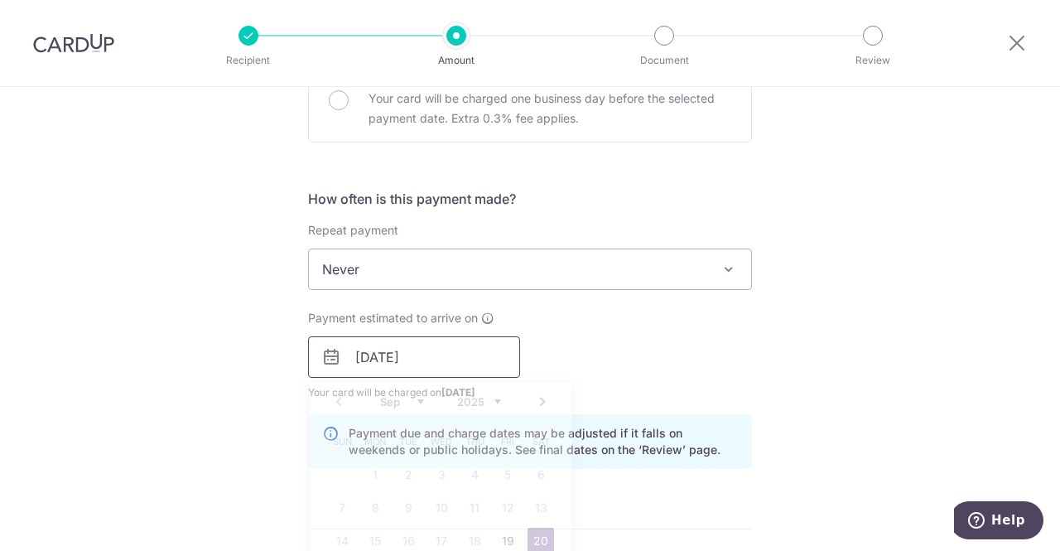
click at [491, 355] on input "20/09/2025" at bounding box center [414, 356] width 212 height 41
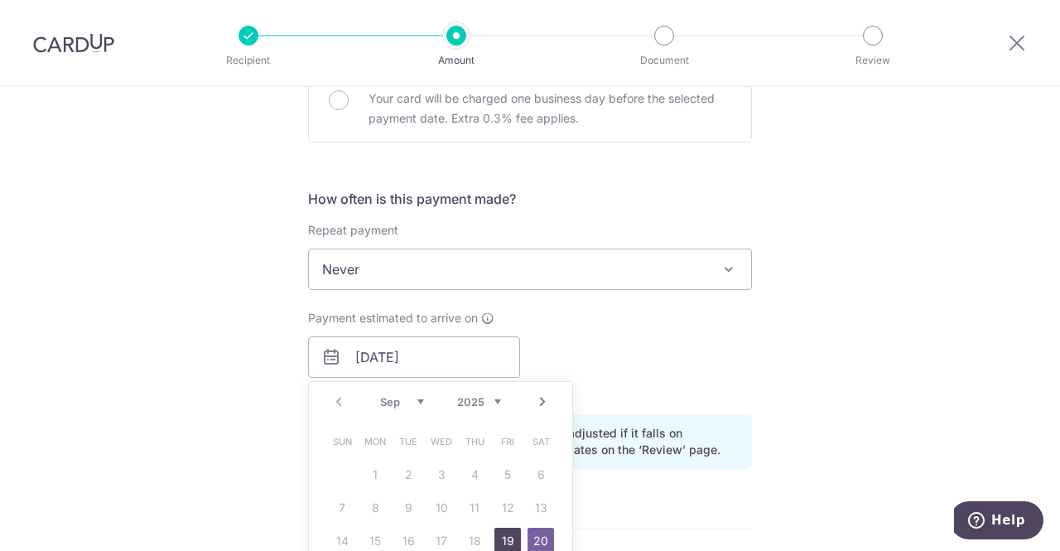
click at [499, 534] on link "19" at bounding box center [508, 541] width 27 height 27
type input "[DATE]"
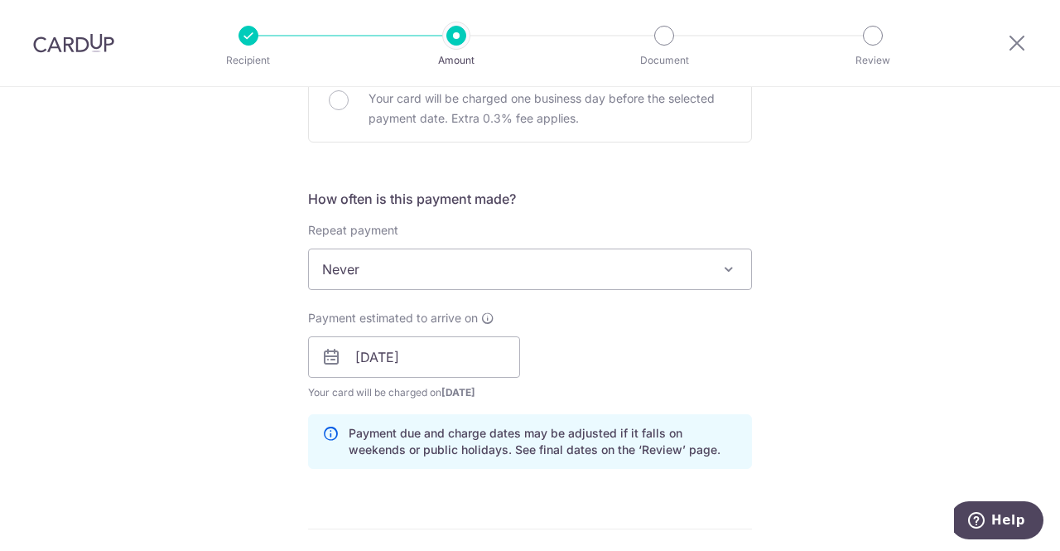
click at [598, 352] on div "Payment estimated to arrive on 19/09/2025 Prev Next Sep Oct Nov Dec 2025 2026 2…" at bounding box center [530, 355] width 464 height 91
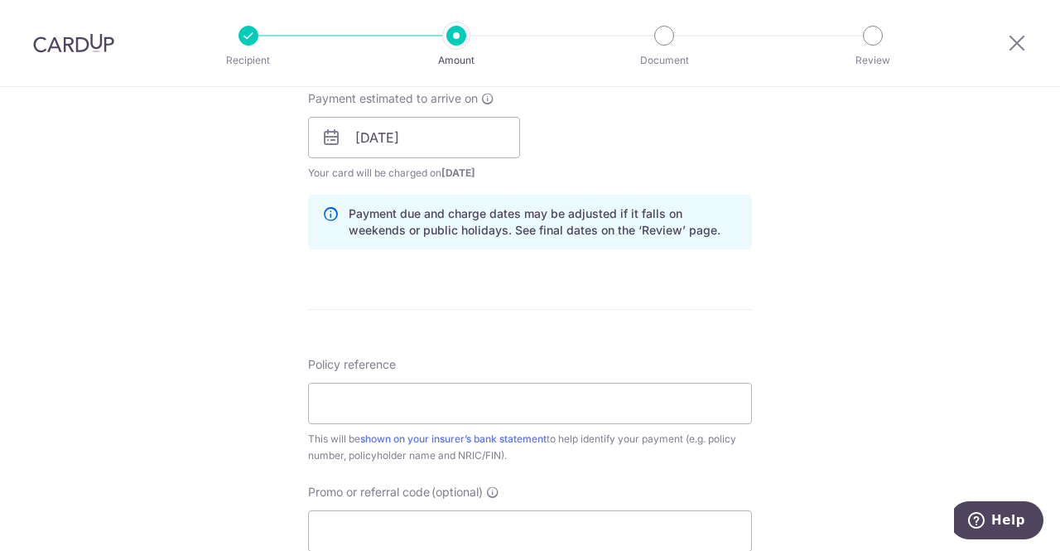
scroll to position [1243, 0]
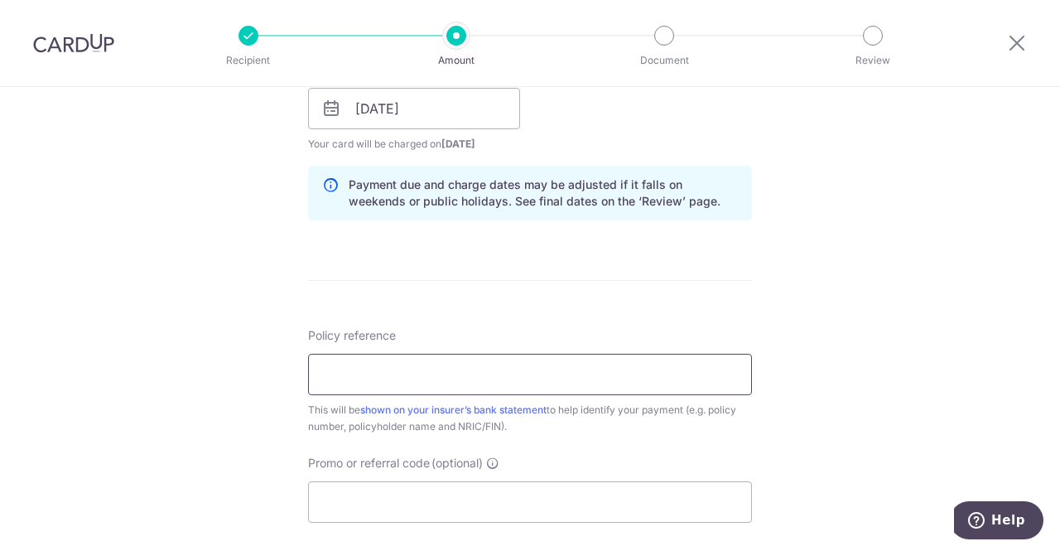
click at [509, 375] on input "Policy reference" at bounding box center [530, 374] width 444 height 41
drag, startPoint x: 458, startPoint y: 362, endPoint x: 225, endPoint y: 360, distance: 232.8
paste input "933753"
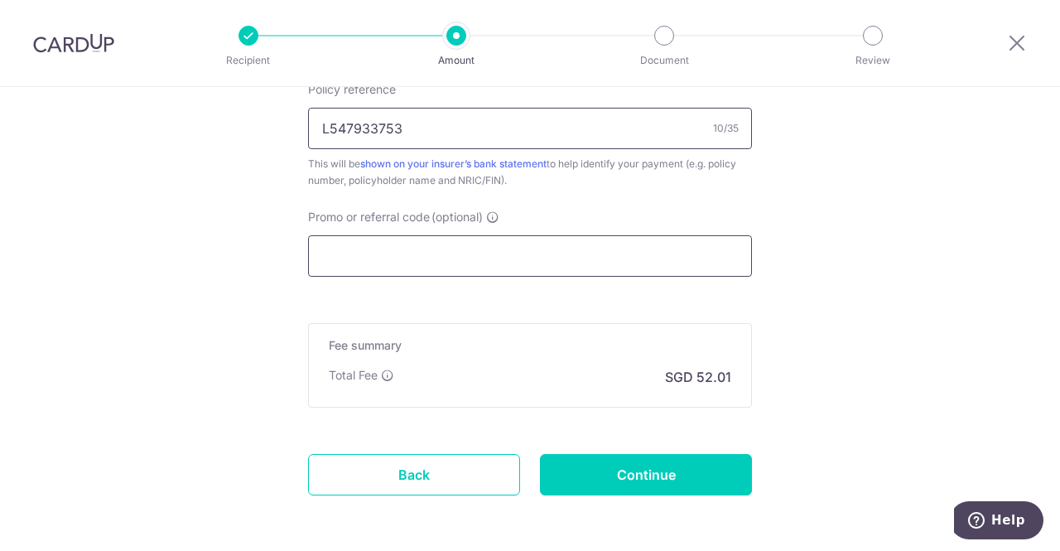
scroll to position [1491, 0]
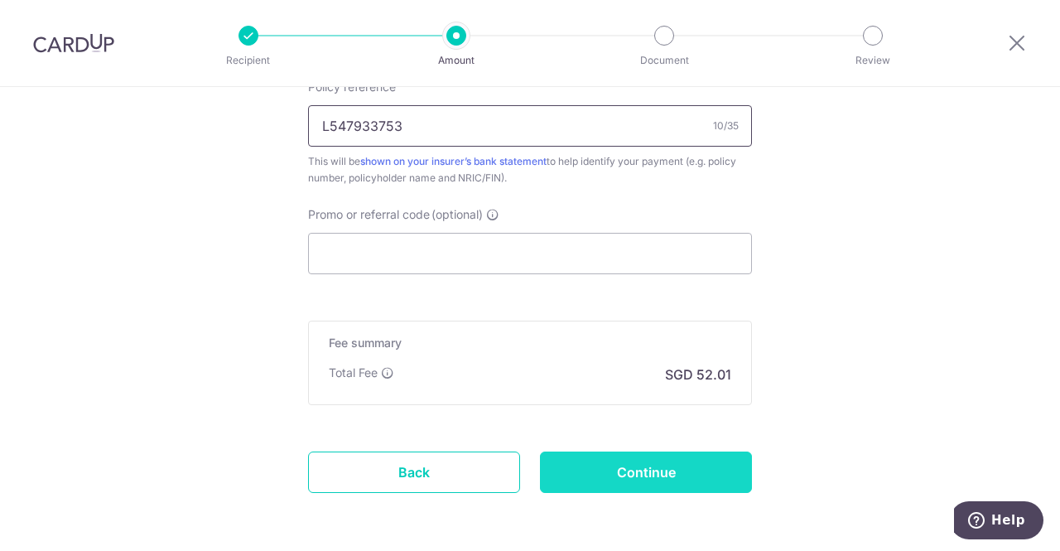
type input "L547933753"
click at [691, 473] on input "Continue" at bounding box center [646, 471] width 212 height 41
type input "Create Schedule"
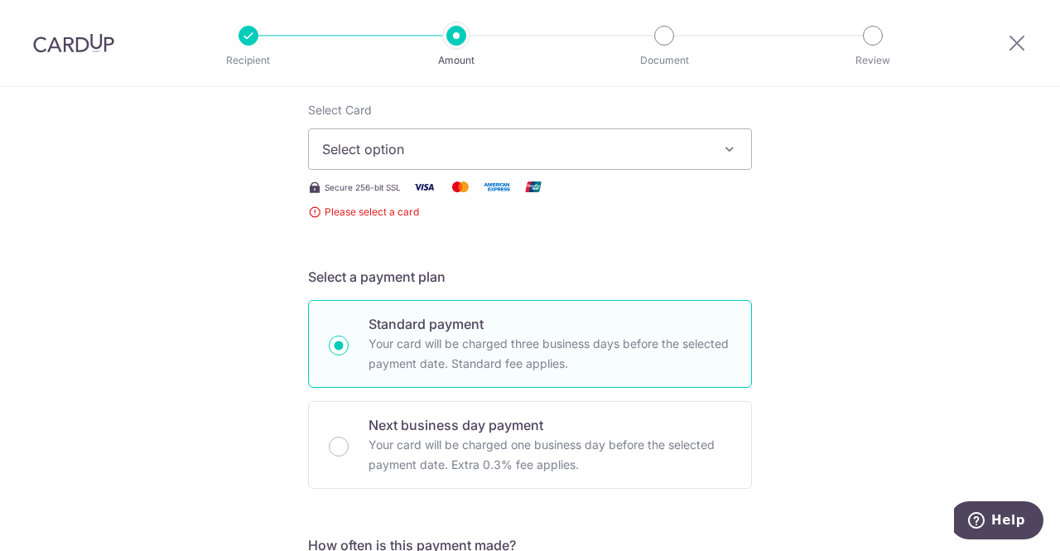
scroll to position [204, 0]
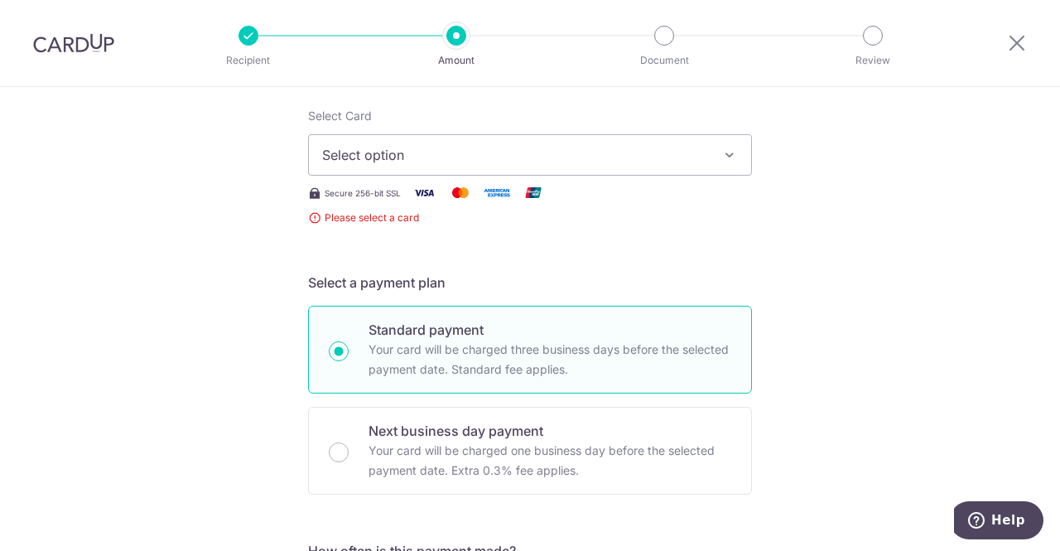
click at [656, 157] on span "Select option" at bounding box center [515, 155] width 386 height 20
click at [498, 195] on span "Add credit card" at bounding box center [545, 201] width 386 height 17
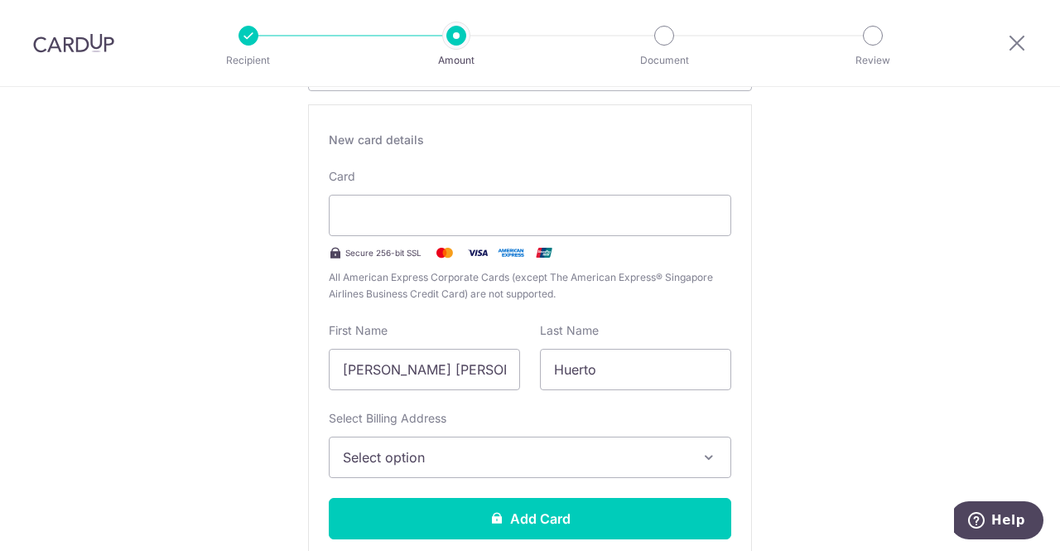
scroll to position [618, 0]
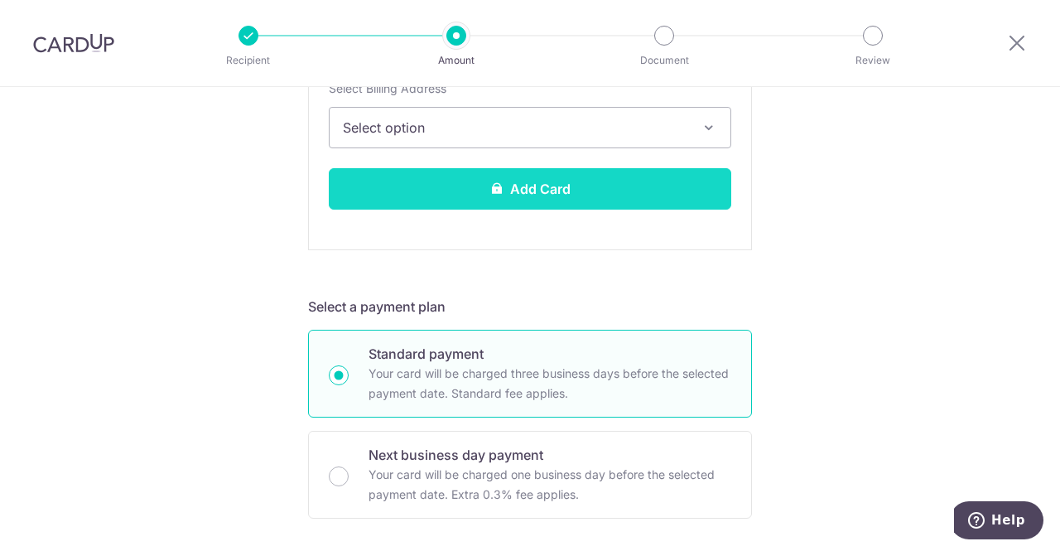
click at [567, 182] on button "Add Card" at bounding box center [530, 188] width 403 height 41
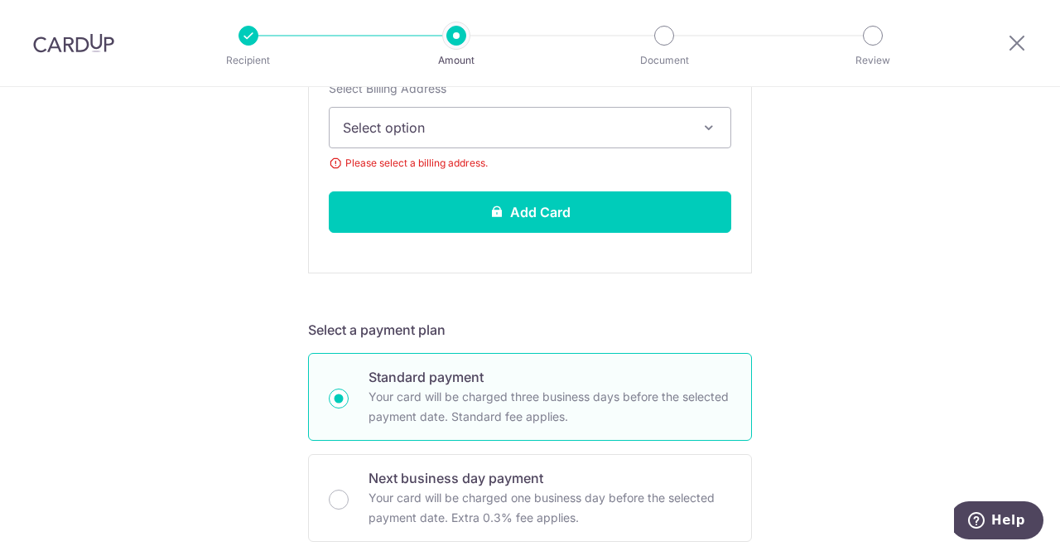
click at [553, 113] on button "Select option" at bounding box center [530, 127] width 403 height 41
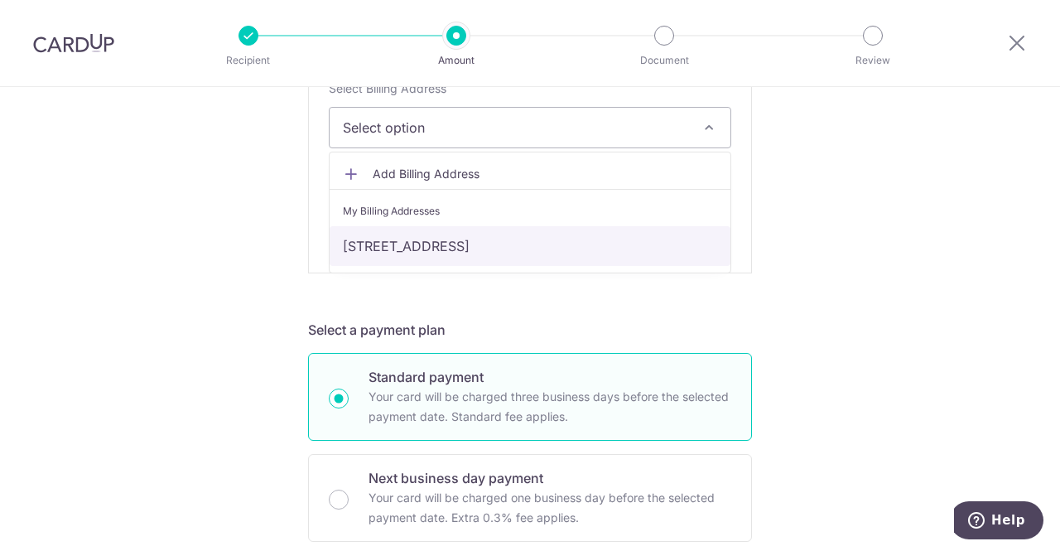
click at [507, 254] on link "[STREET_ADDRESS]" at bounding box center [530, 246] width 401 height 40
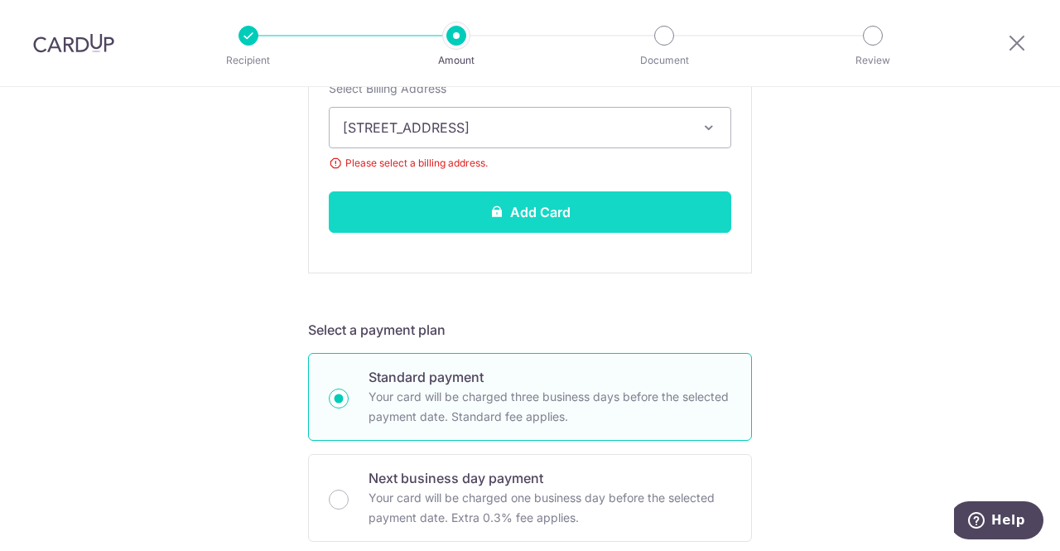
click at [553, 203] on button "Add Card" at bounding box center [530, 211] width 403 height 41
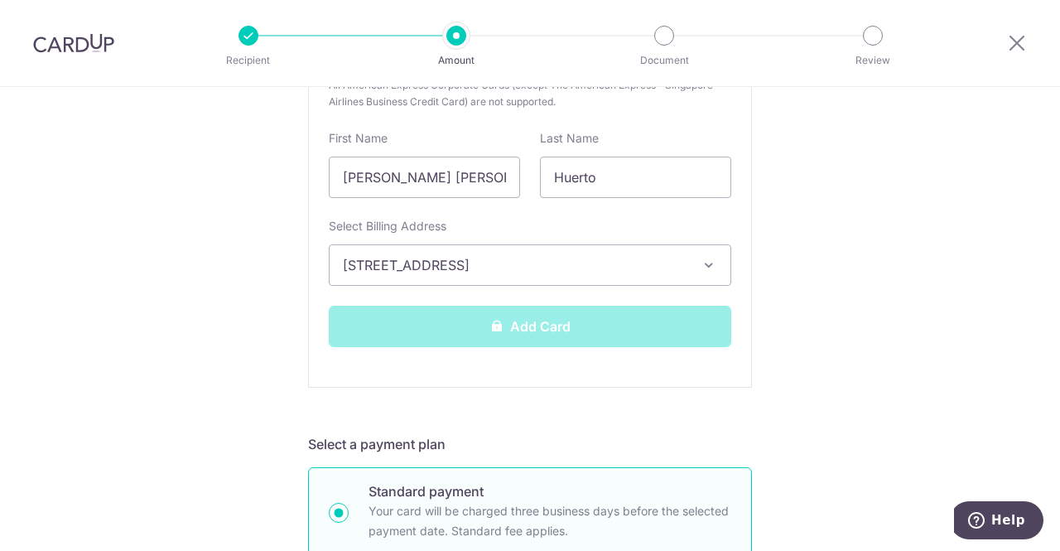
scroll to position [204, 0]
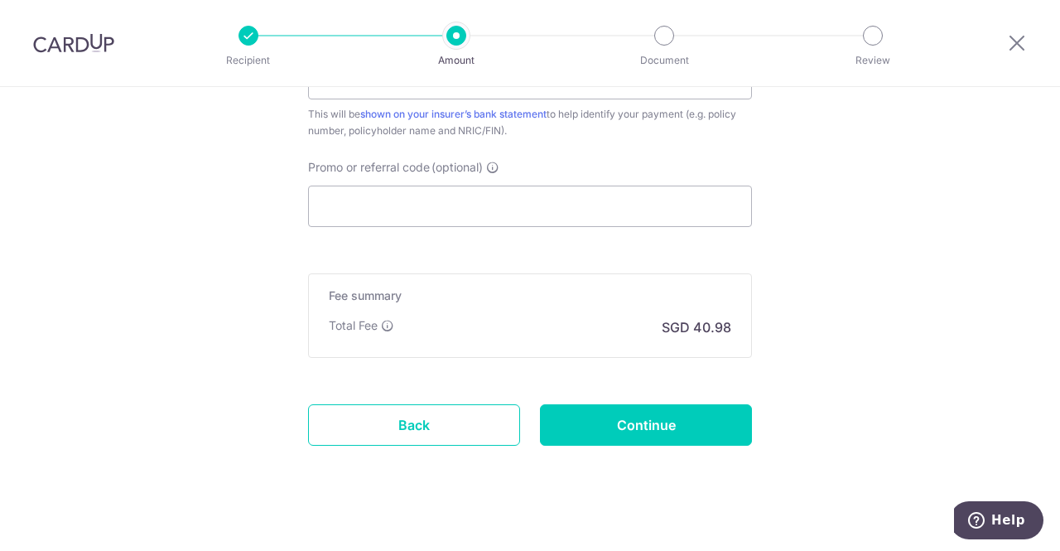
scroll to position [1098, 0]
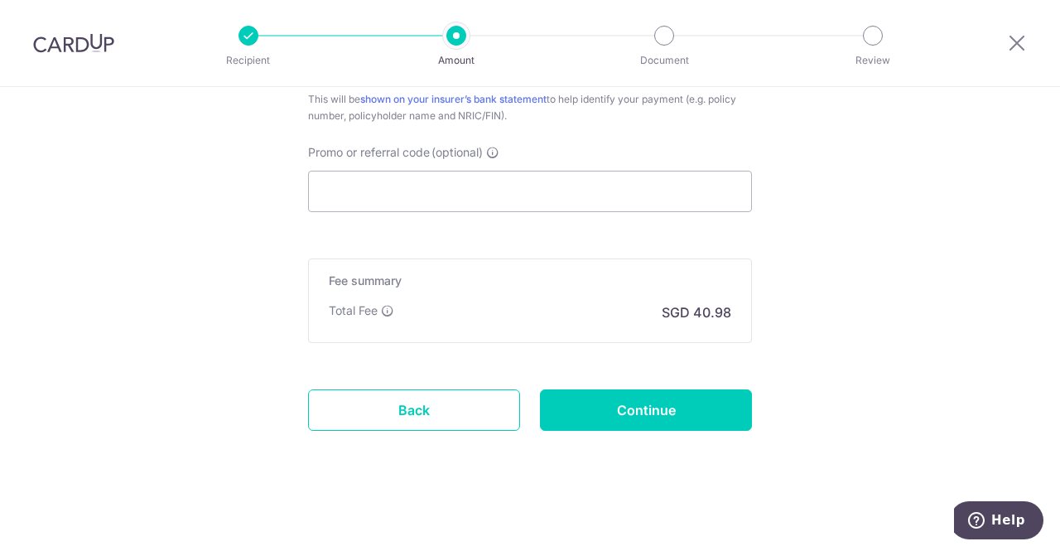
click at [446, 185] on input "Promo or referral code (optional)" at bounding box center [530, 191] width 444 height 41
paste input "VTAX25ONE"
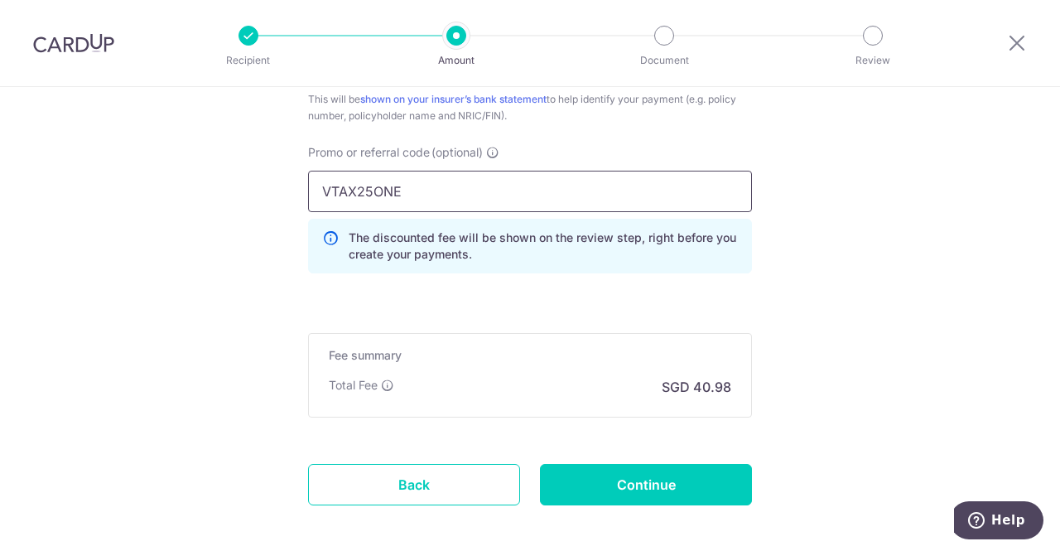
type input "VTAX25ONE"
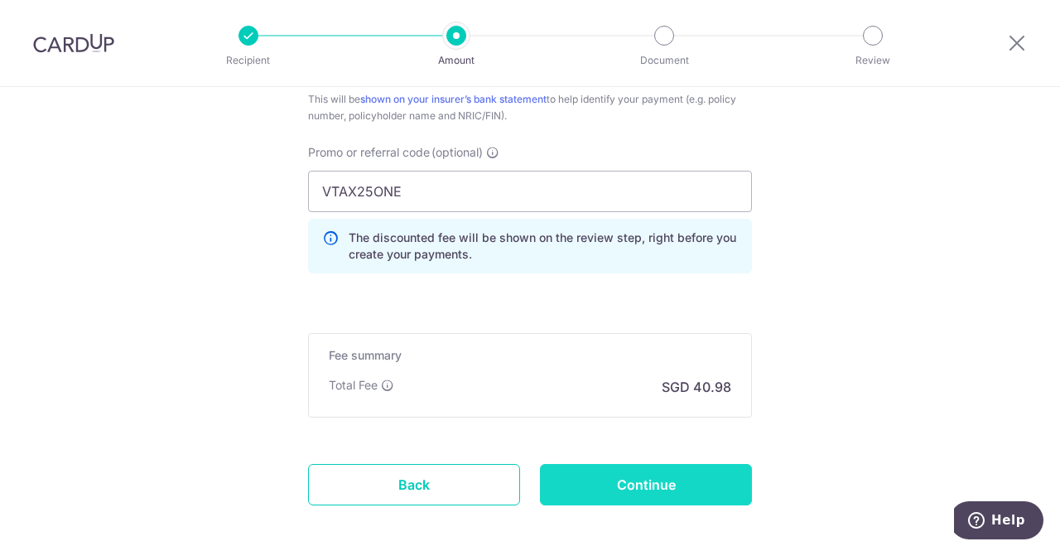
click at [651, 478] on input "Continue" at bounding box center [646, 484] width 212 height 41
type input "Create Schedule"
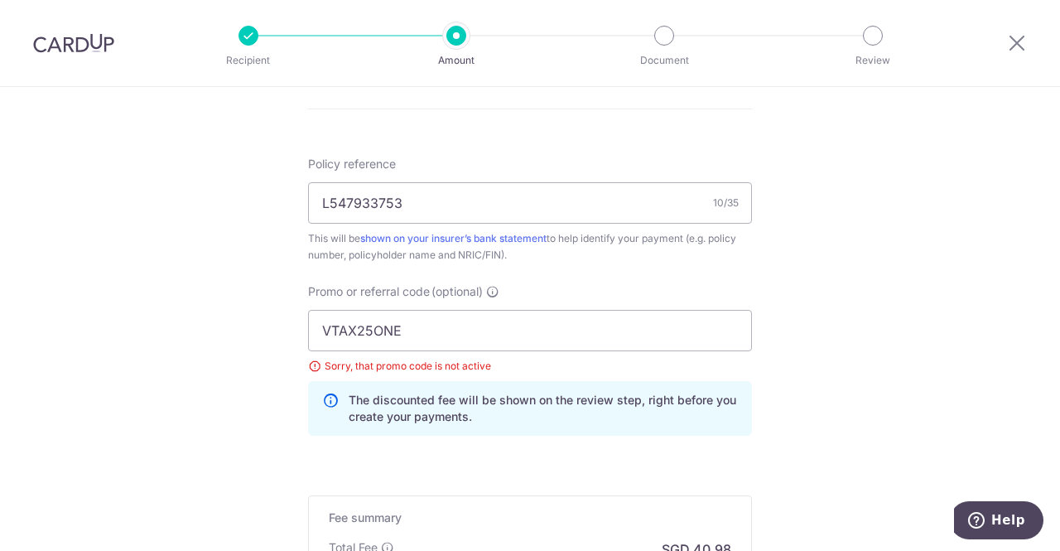
scroll to position [947, 0]
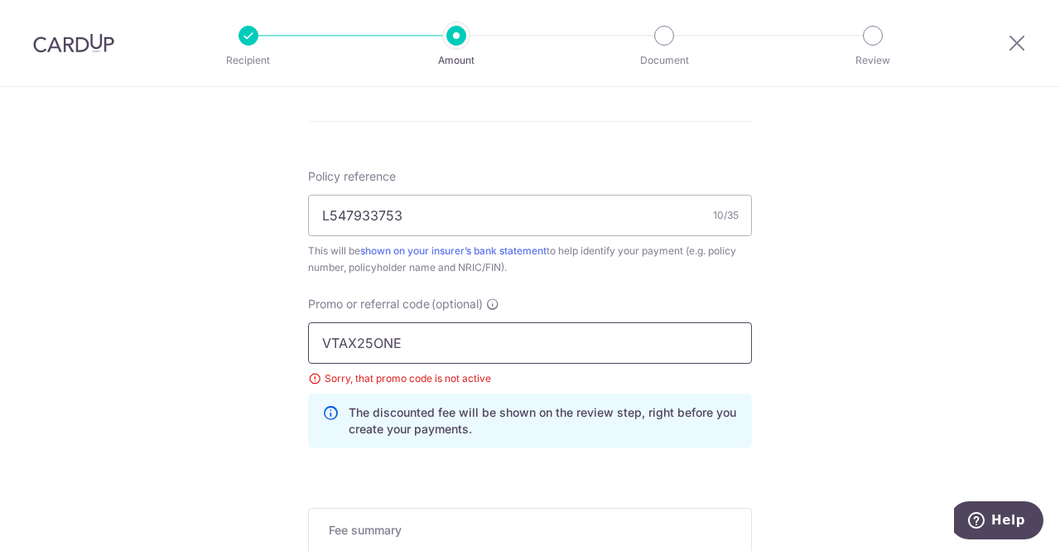
drag, startPoint x: 439, startPoint y: 340, endPoint x: 252, endPoint y: 326, distance: 187.8
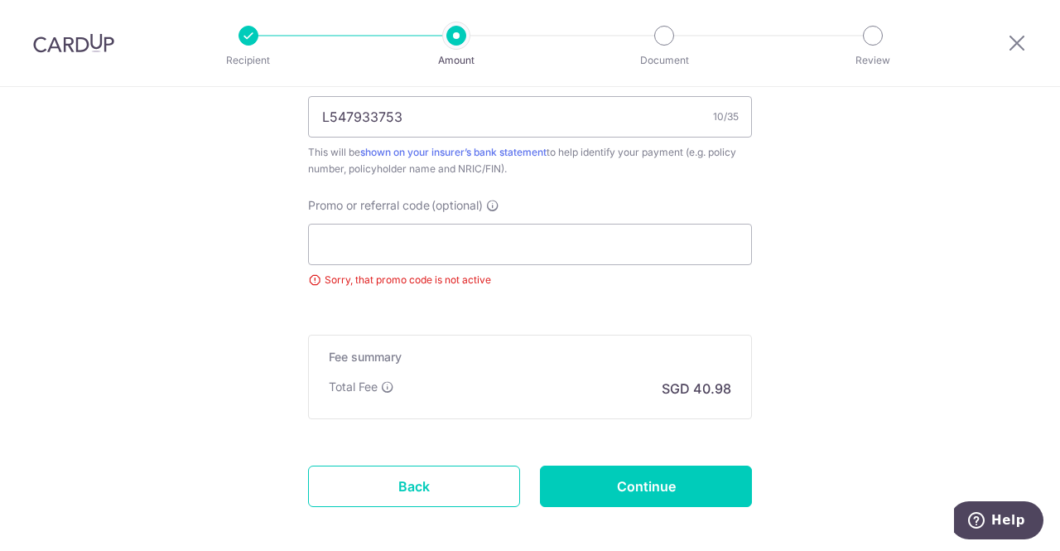
scroll to position [1122, 0]
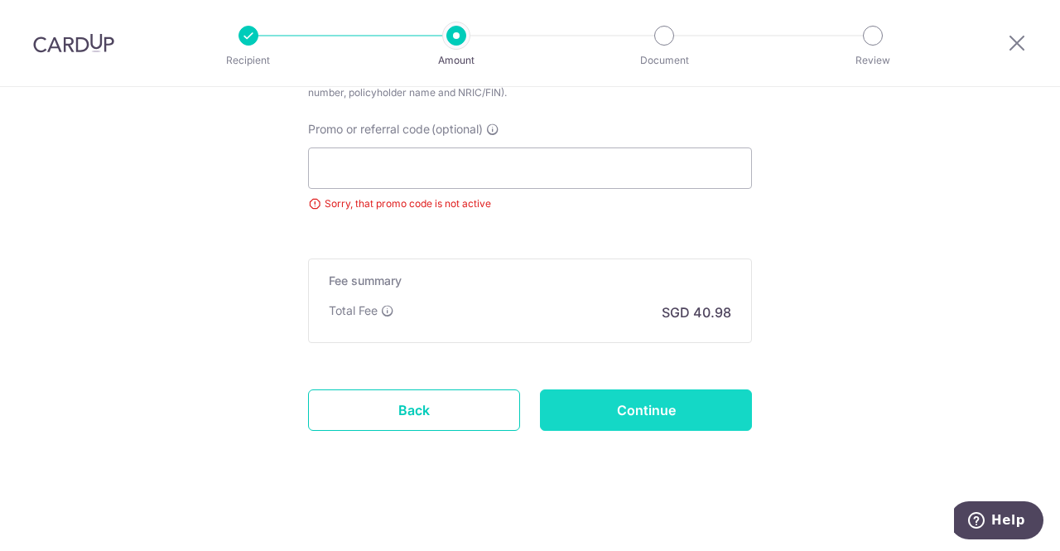
click at [683, 406] on input "Continue" at bounding box center [646, 409] width 212 height 41
type input "Update Schedule"
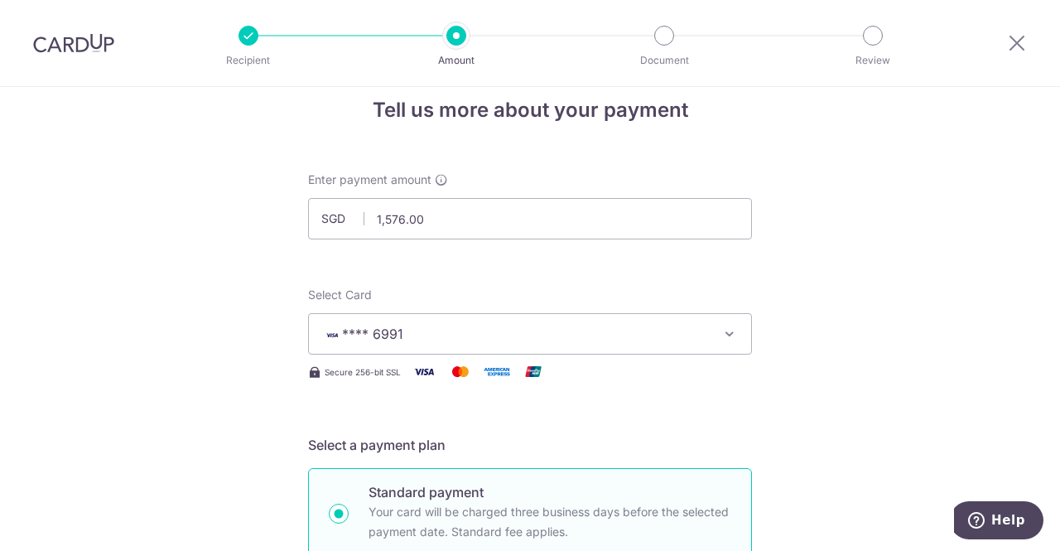
scroll to position [0, 0]
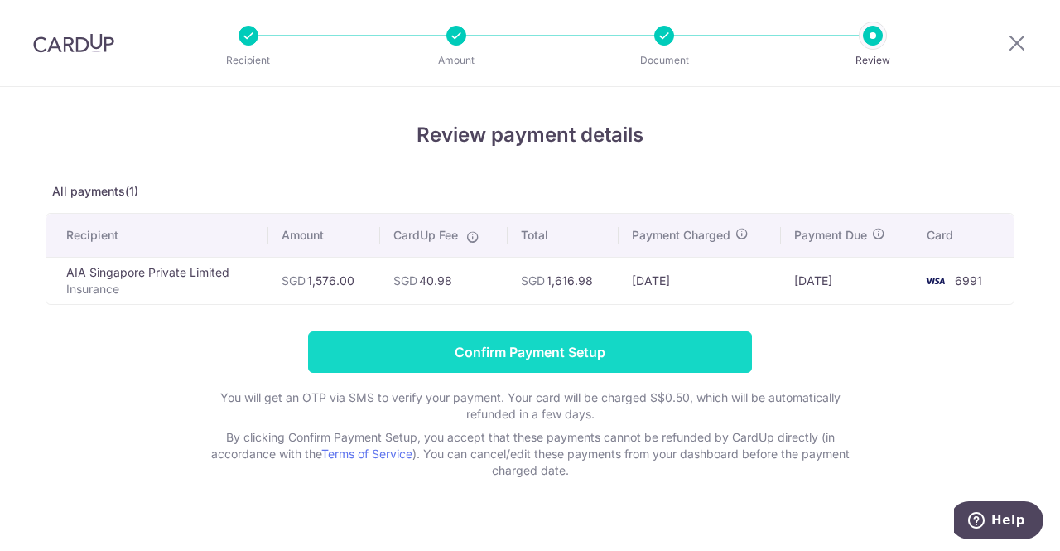
click at [706, 342] on input "Confirm Payment Setup" at bounding box center [530, 351] width 444 height 41
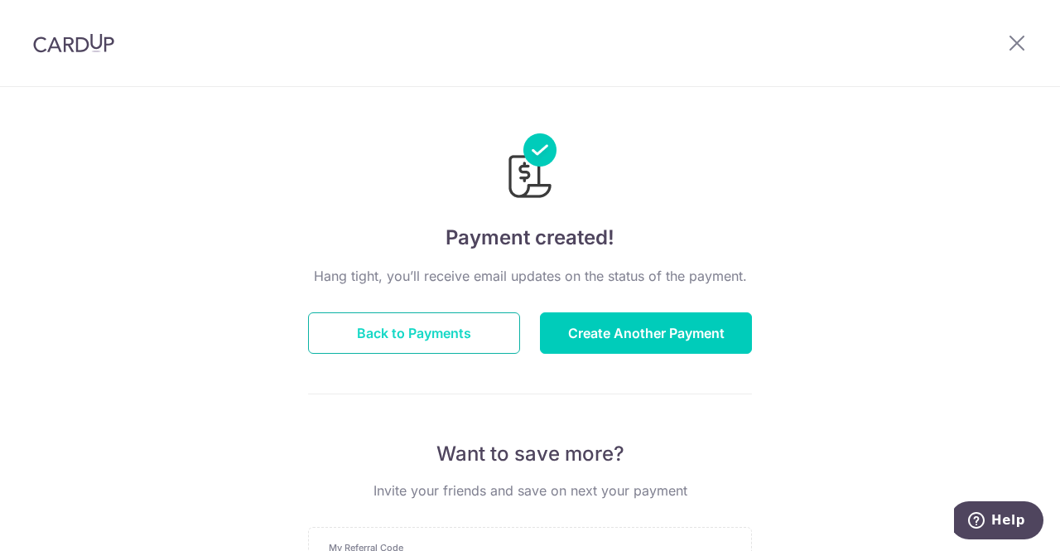
click at [431, 328] on button "Back to Payments" at bounding box center [414, 332] width 212 height 41
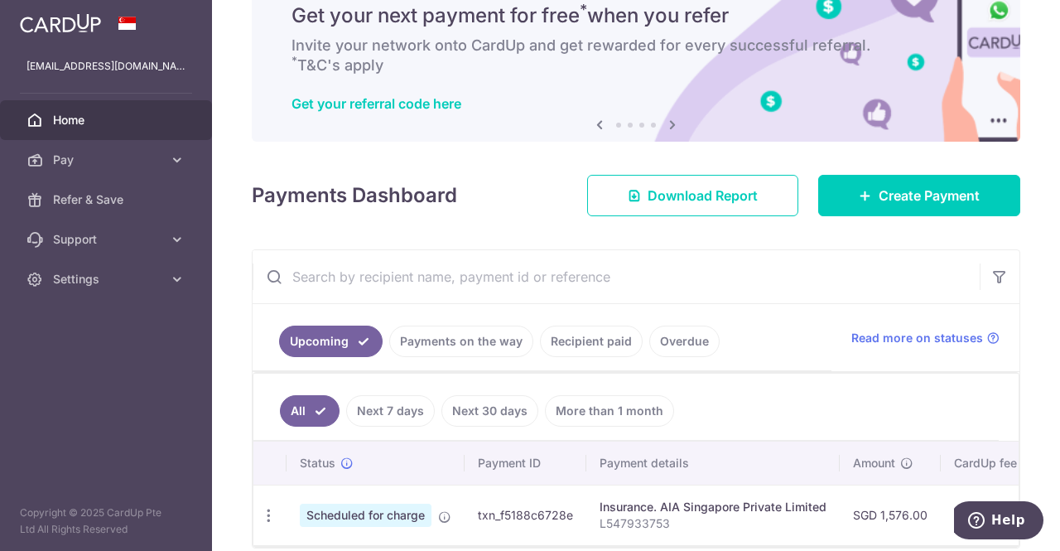
scroll to position [148, 0]
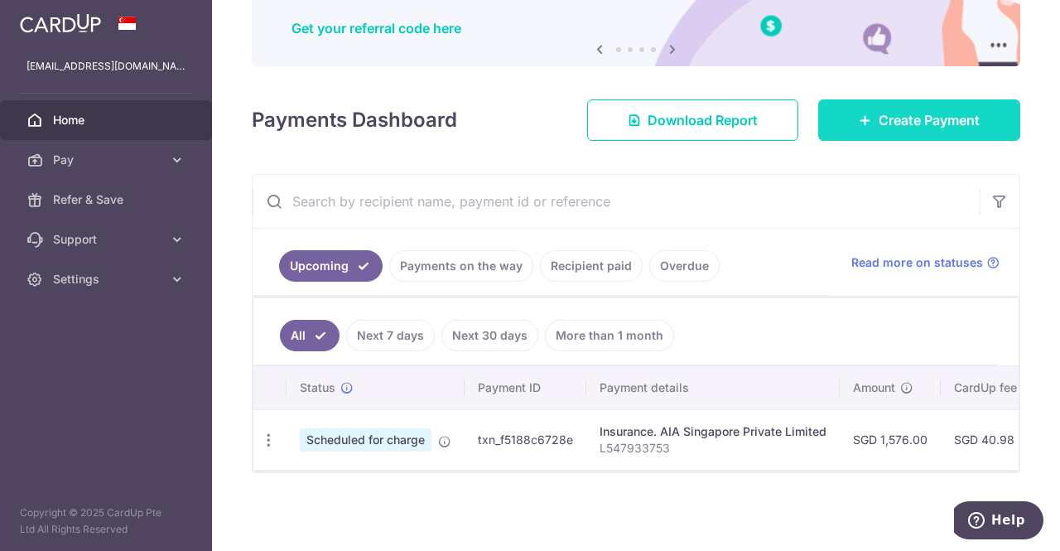
click at [850, 130] on link "Create Payment" at bounding box center [919, 119] width 202 height 41
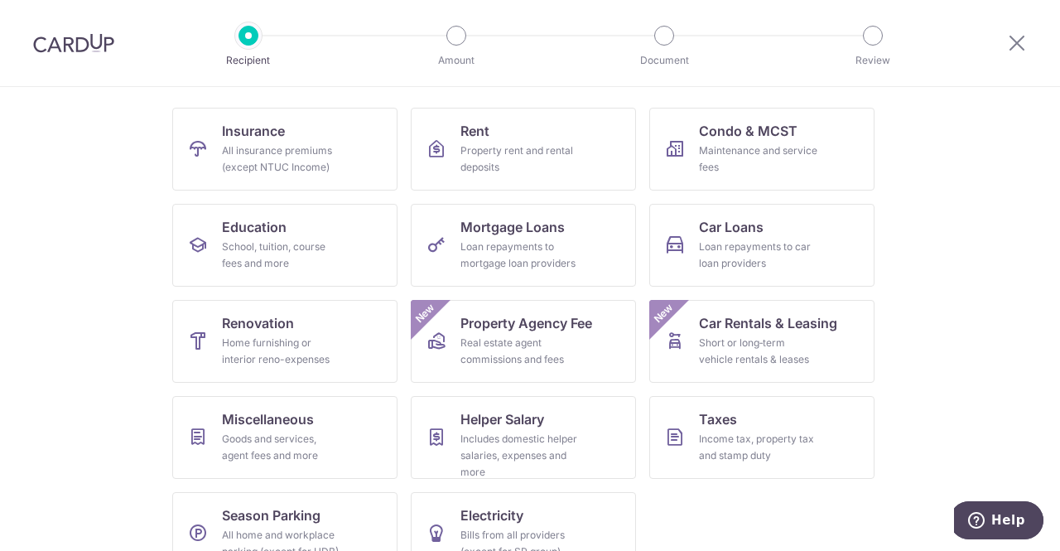
scroll to position [166, 0]
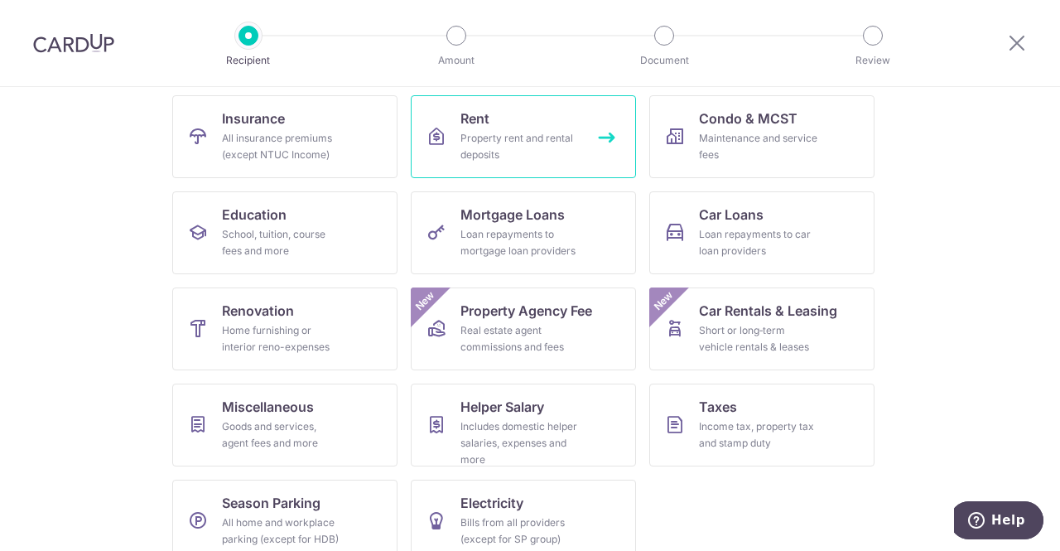
click at [522, 138] on div "Property rent and rental deposits" at bounding box center [520, 146] width 119 height 33
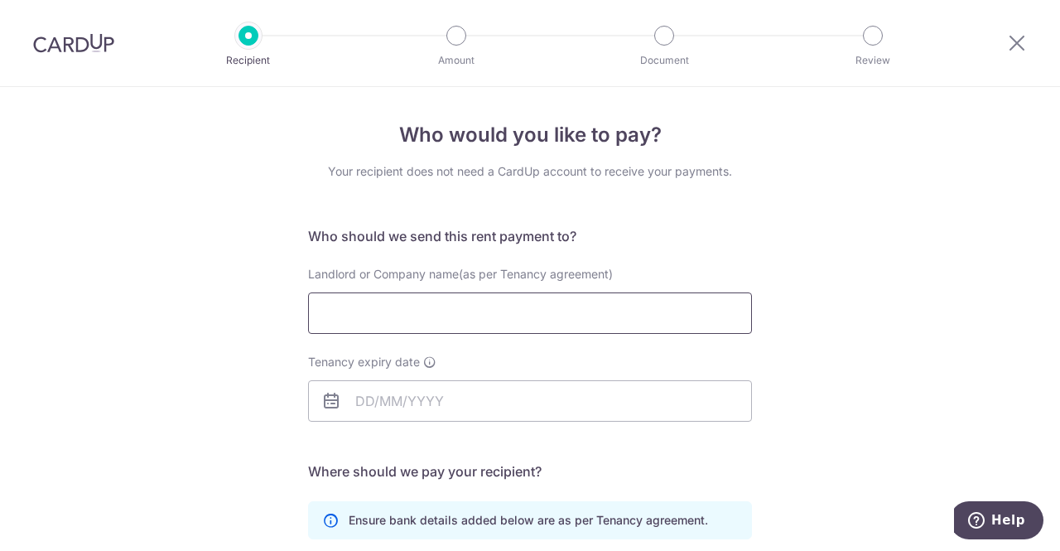
click at [461, 326] on input "Landlord or Company name(as per Tenancy agreement)" at bounding box center [530, 312] width 444 height 41
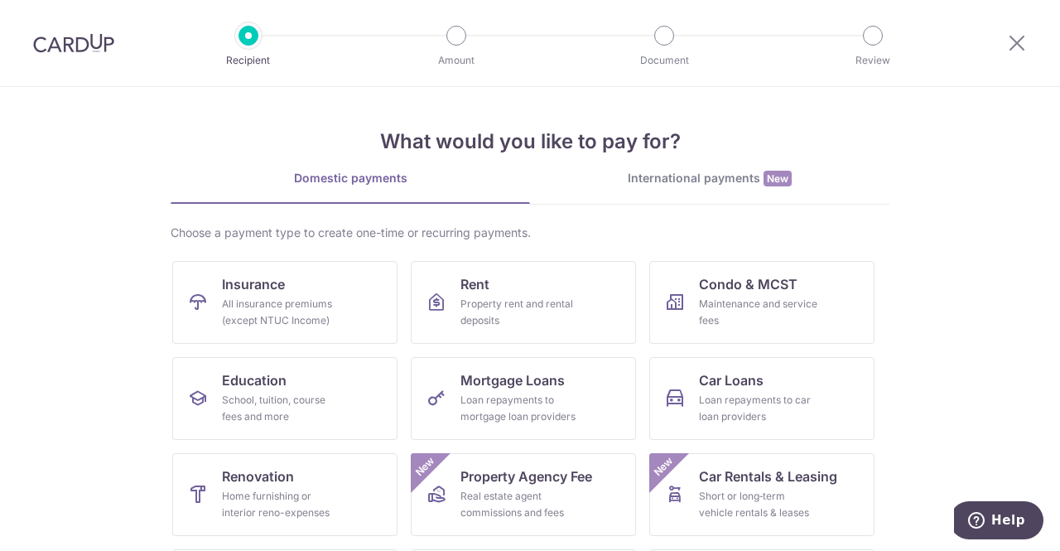
click at [80, 46] on img at bounding box center [73, 43] width 81 height 20
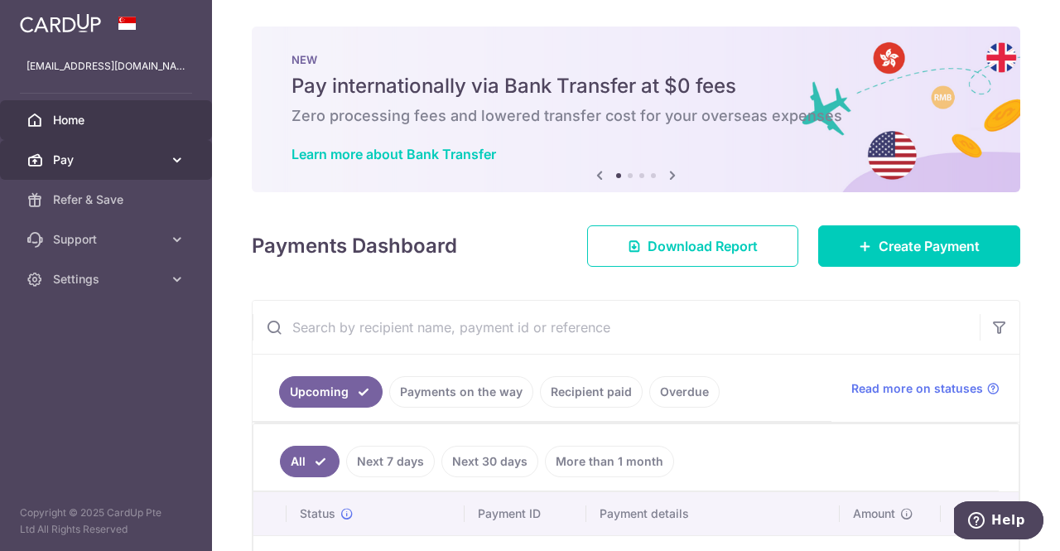
click at [166, 162] on link "Pay" at bounding box center [106, 160] width 212 height 40
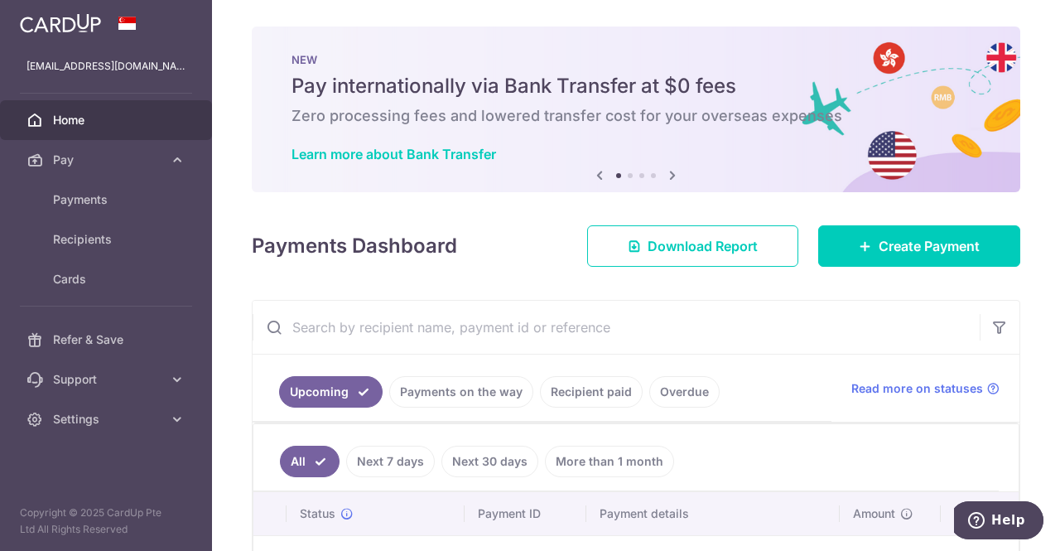
click at [94, 124] on span "Home" at bounding box center [107, 120] width 109 height 17
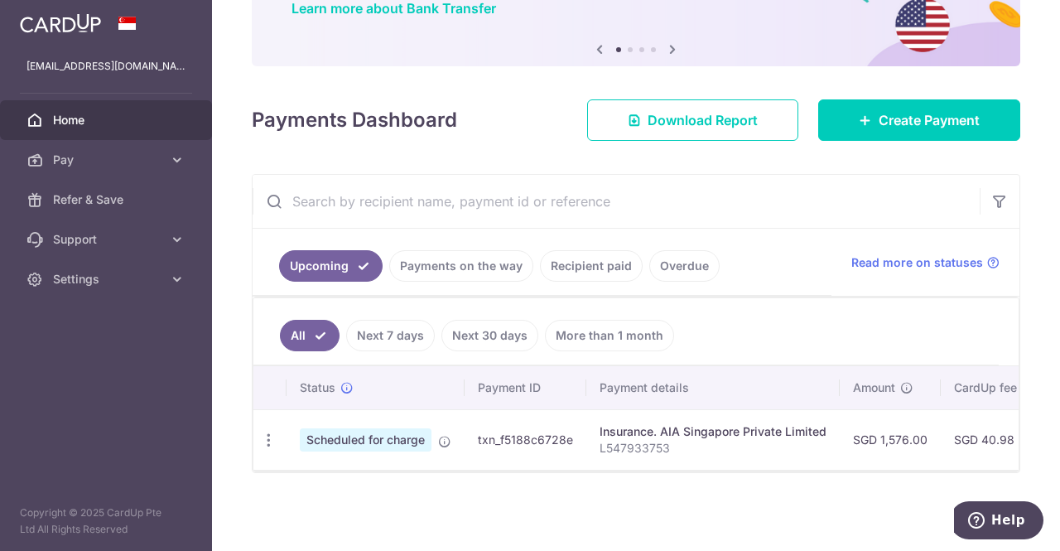
scroll to position [148, 0]
click at [71, 26] on img at bounding box center [60, 23] width 81 height 20
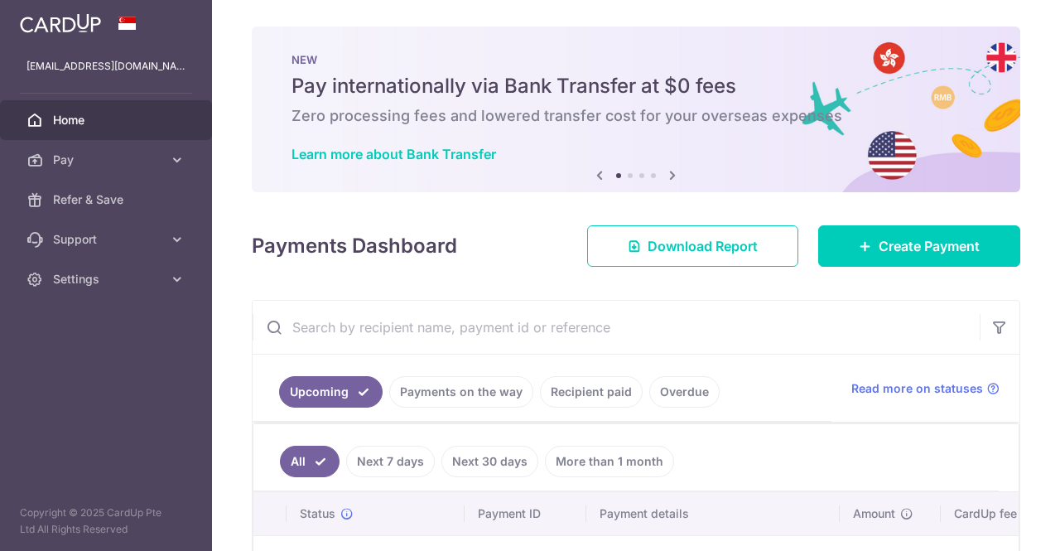
scroll to position [0, 0]
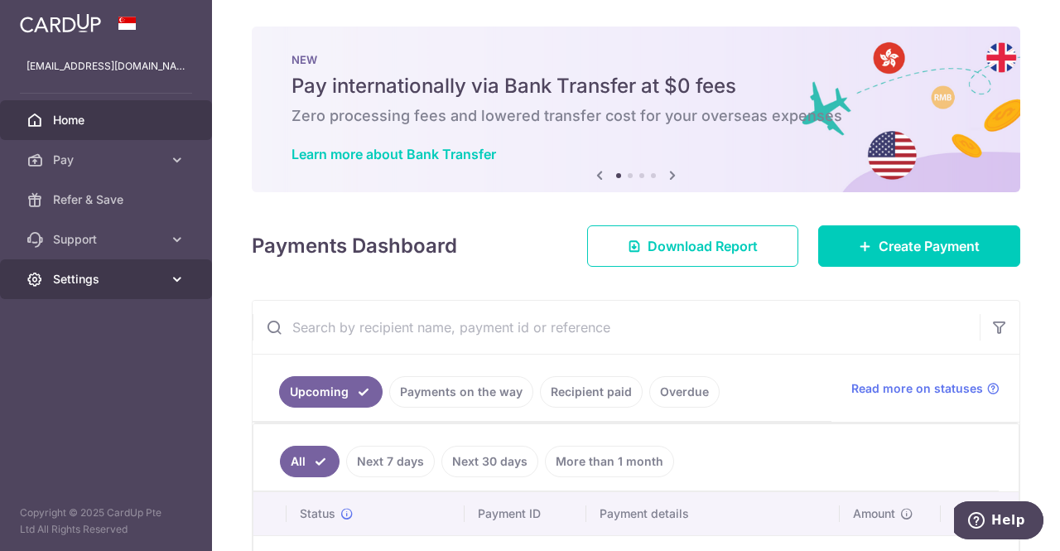
click at [171, 278] on icon at bounding box center [177, 279] width 17 height 17
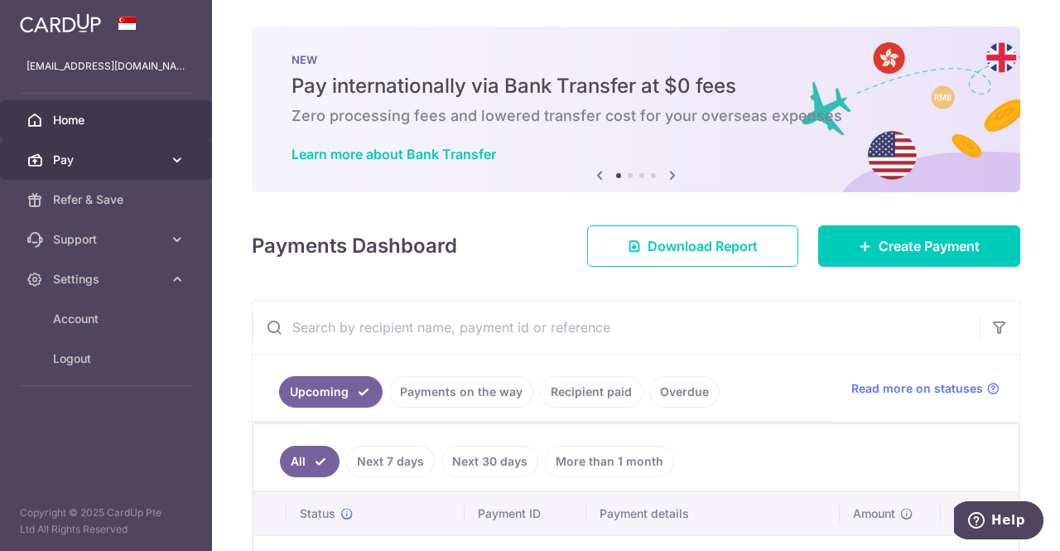
click at [176, 167] on icon at bounding box center [177, 160] width 17 height 17
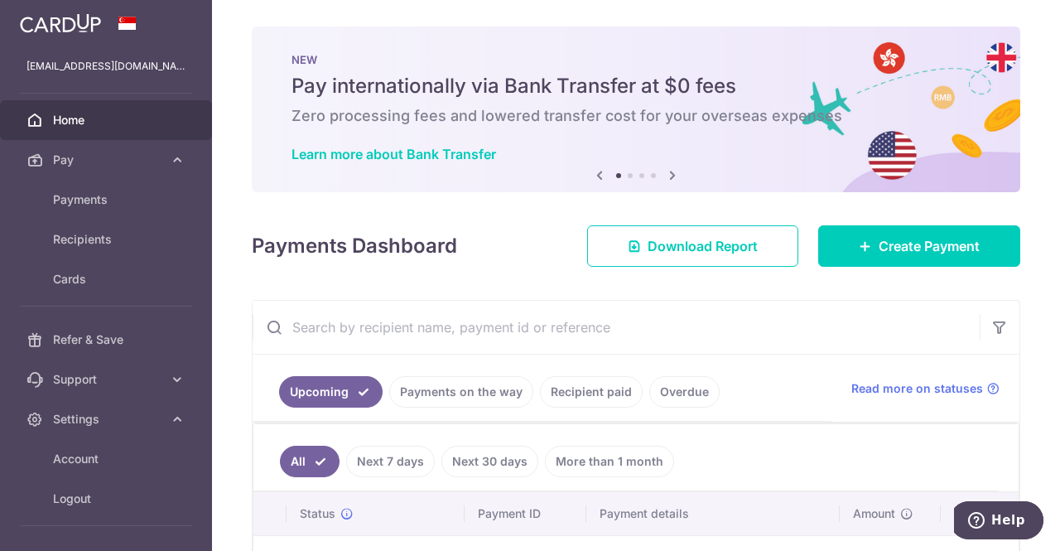
click at [85, 127] on span "Home" at bounding box center [107, 120] width 109 height 17
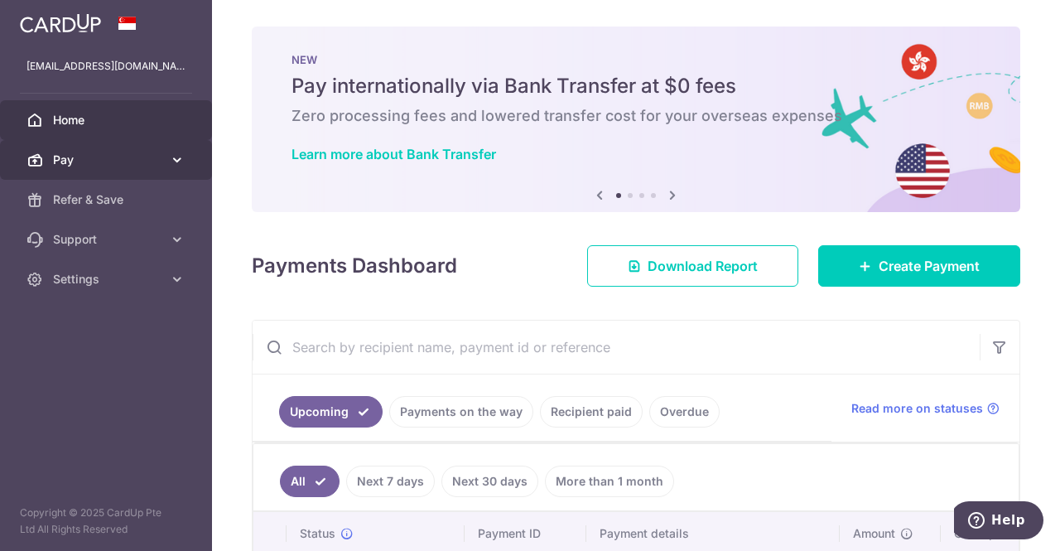
click at [123, 161] on span "Pay" at bounding box center [107, 160] width 109 height 17
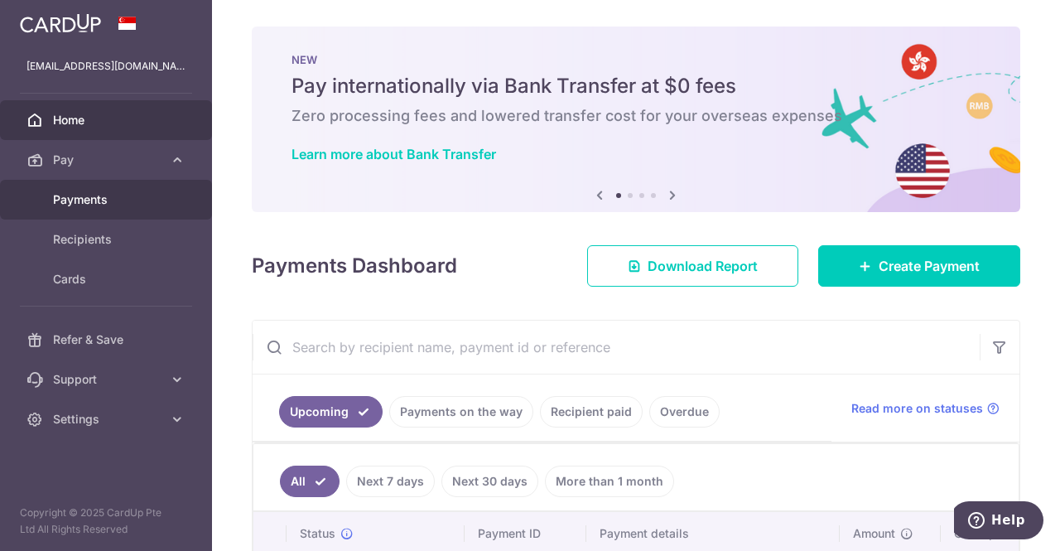
click at [100, 203] on span "Payments" at bounding box center [107, 199] width 109 height 17
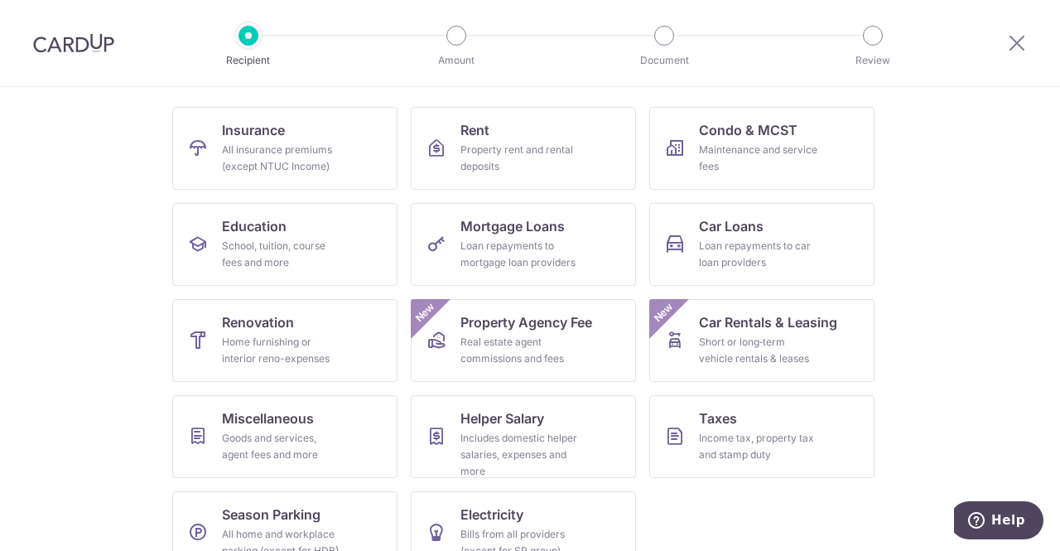
scroll to position [166, 0]
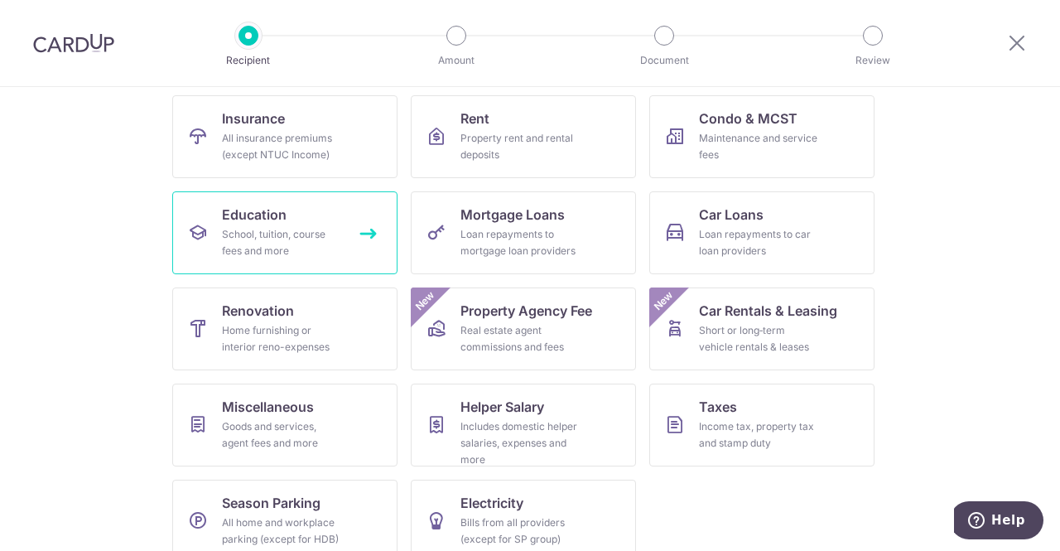
click at [308, 244] on div "School, tuition, course fees and more" at bounding box center [281, 242] width 119 height 33
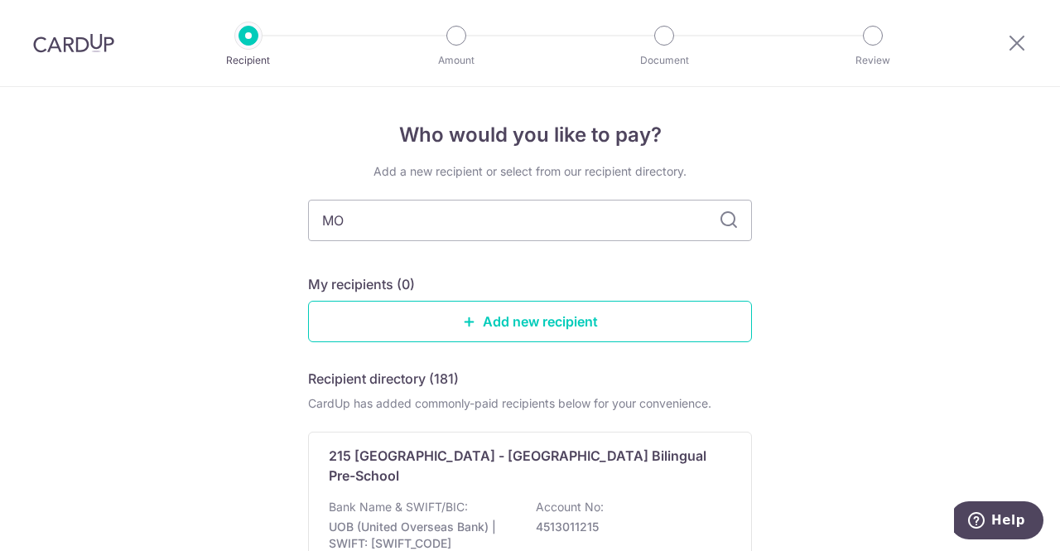
type input "MOE"
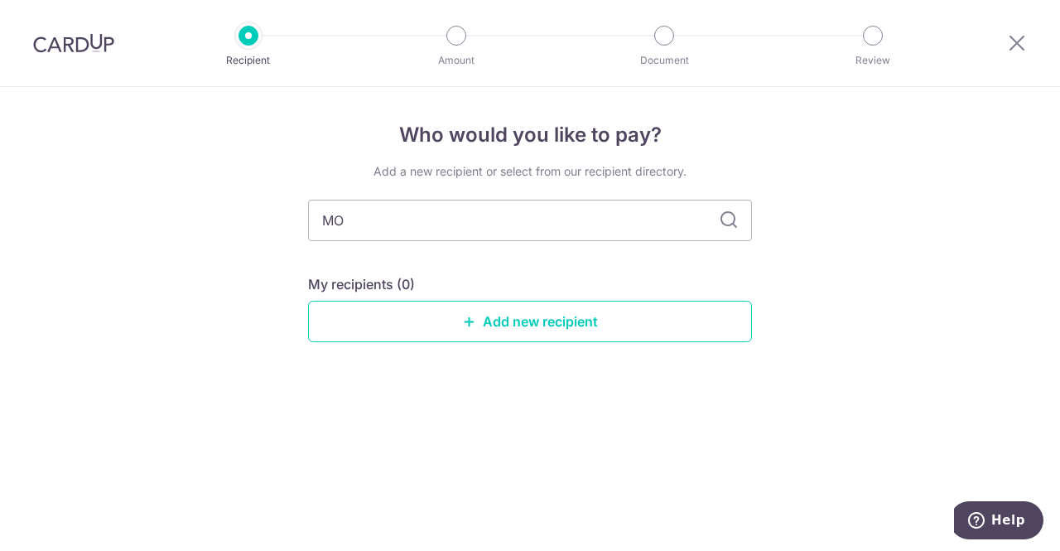
type input "M"
type input "MOE"
click at [871, 330] on div "Who would you like to pay? Add a new recipient or select from our recipient dir…" at bounding box center [530, 319] width 1060 height 464
click at [734, 232] on input "MOE" at bounding box center [530, 220] width 444 height 41
click at [729, 215] on icon at bounding box center [729, 220] width 20 height 20
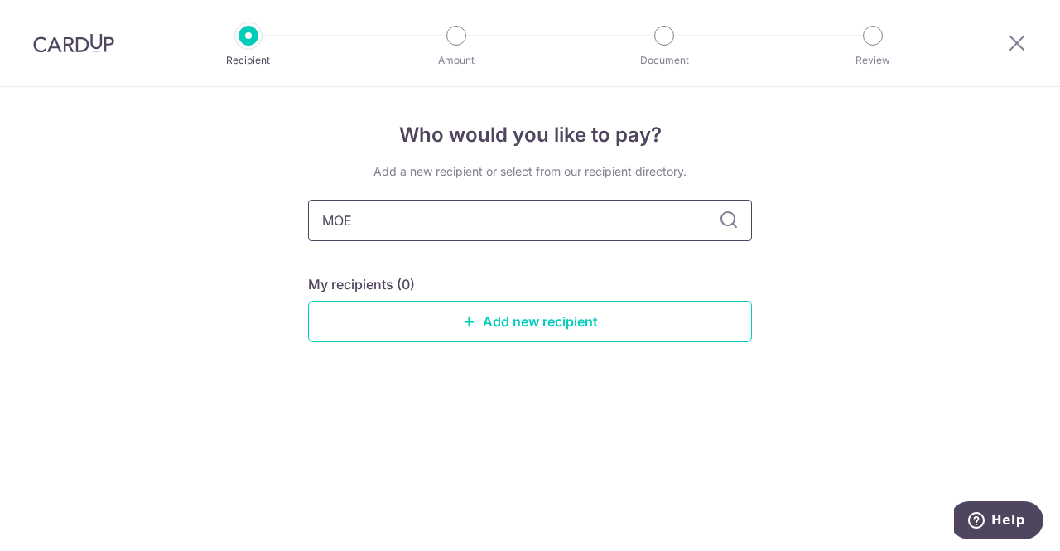
click at [568, 220] on input "MOE" at bounding box center [530, 220] width 444 height 41
type input "M"
type input "edugrove"
drag, startPoint x: 510, startPoint y: 233, endPoint x: 310, endPoint y: 239, distance: 200.6
click at [144, 199] on div "Who would you like to pay? Add a new recipient or select from our recipient dir…" at bounding box center [530, 319] width 1060 height 464
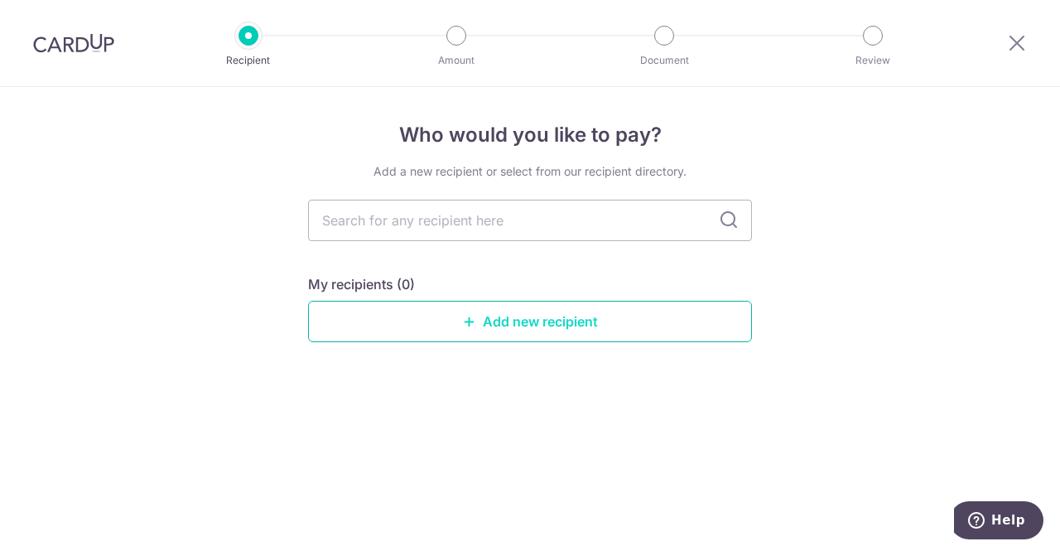
click at [544, 329] on link "Add new recipient" at bounding box center [530, 321] width 444 height 41
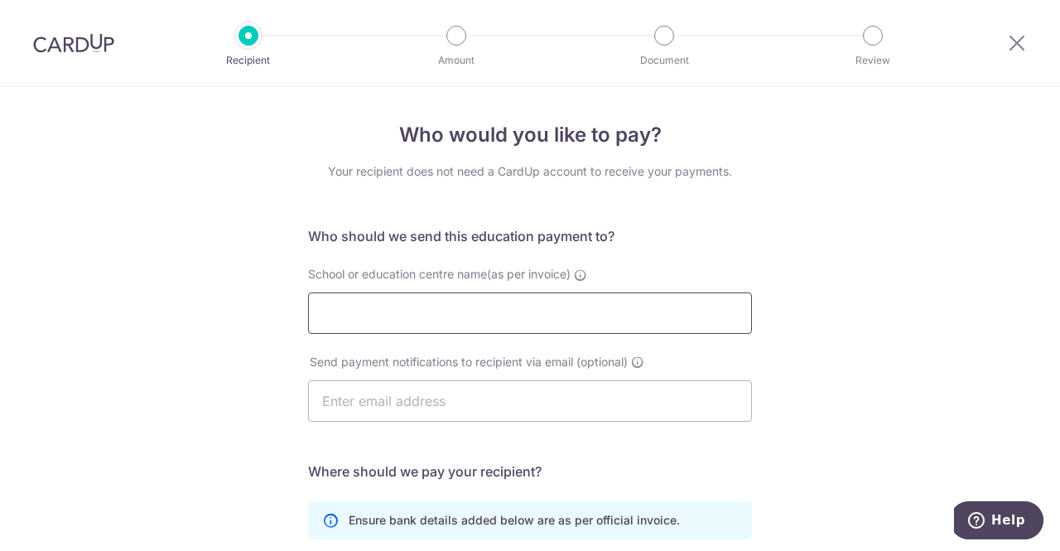
click at [544, 329] on input "School or education centre name(as per invoice)" at bounding box center [530, 312] width 444 height 41
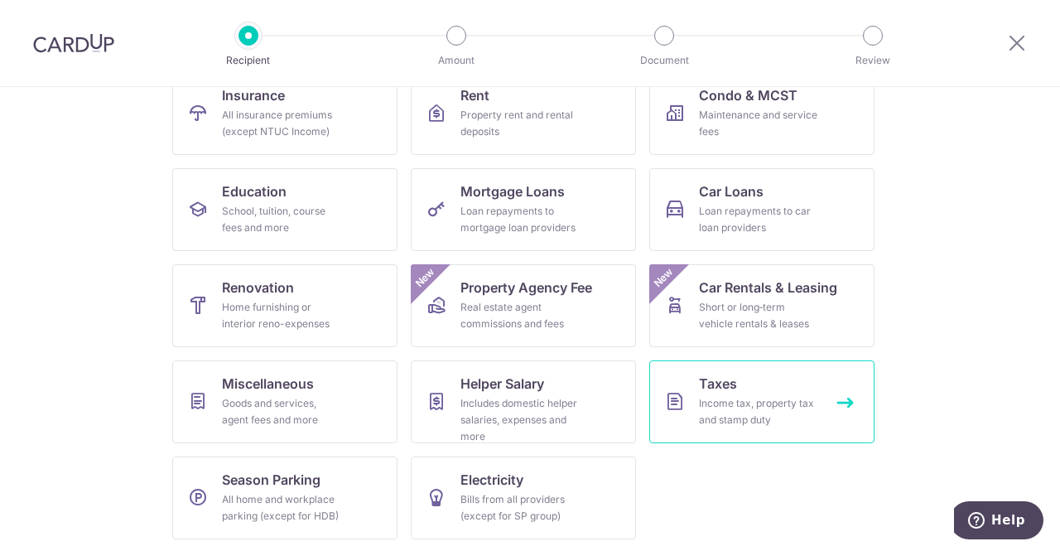
click at [755, 384] on link "Taxes Income tax, property tax and stamp duty" at bounding box center [761, 401] width 225 height 83
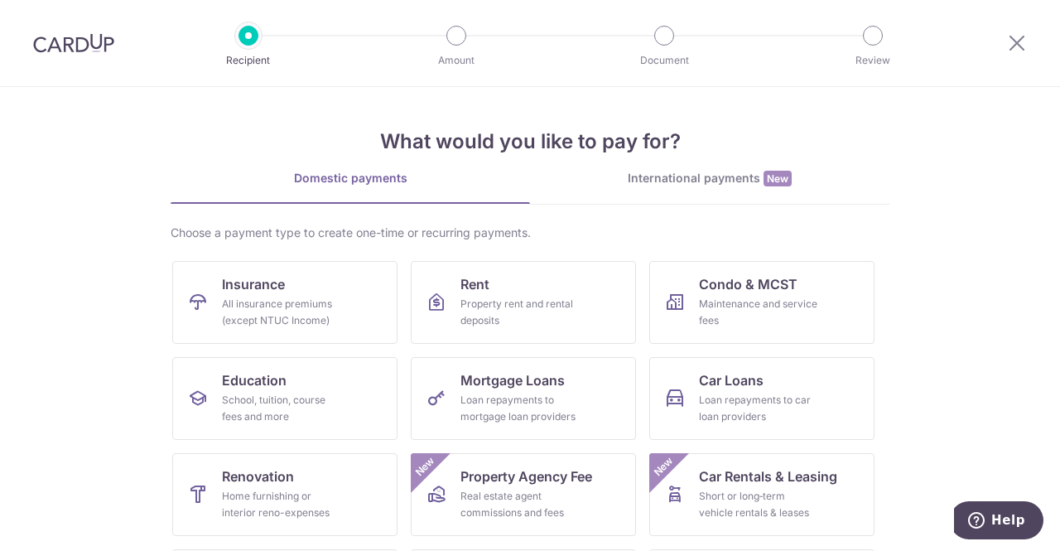
scroll to position [189, 0]
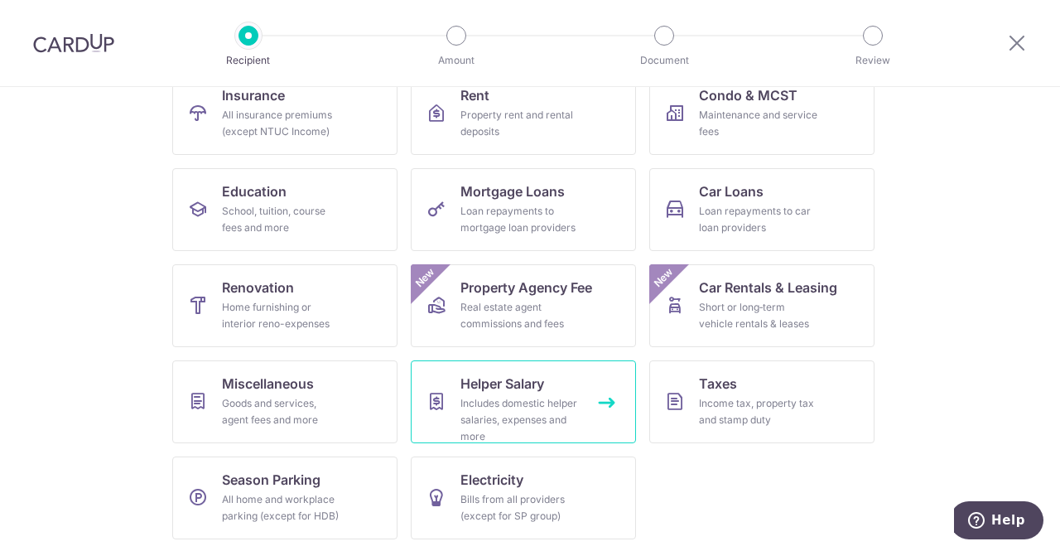
click at [472, 431] on div "Includes domestic helper salaries, expenses and more" at bounding box center [520, 420] width 119 height 50
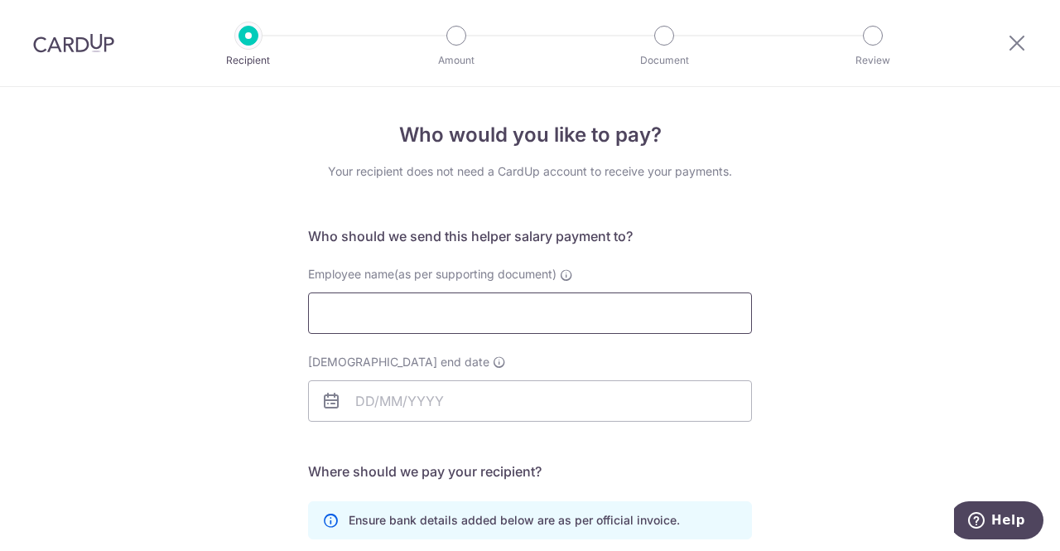
click at [454, 328] on input "Employee name(as per supporting document)" at bounding box center [530, 312] width 444 height 41
click at [159, 354] on div "Who would you like to pay? Your recipient does not need a CardUp account to rec…" at bounding box center [530, 481] width 1060 height 789
click at [1019, 48] on icon at bounding box center [1017, 42] width 20 height 21
